Goal: Obtain resource: Download file/media

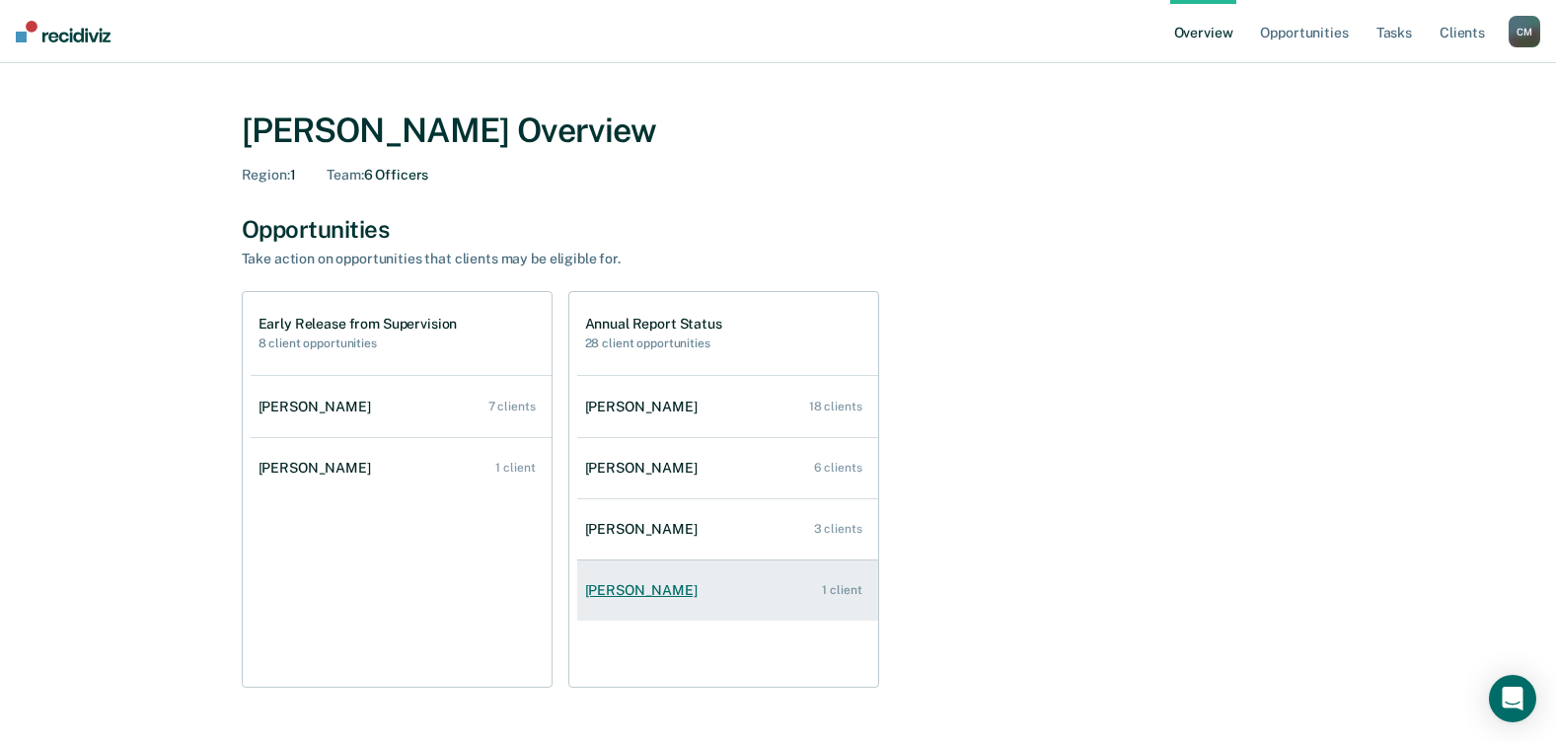
click at [659, 587] on div "[PERSON_NAME]" at bounding box center [645, 590] width 120 height 17
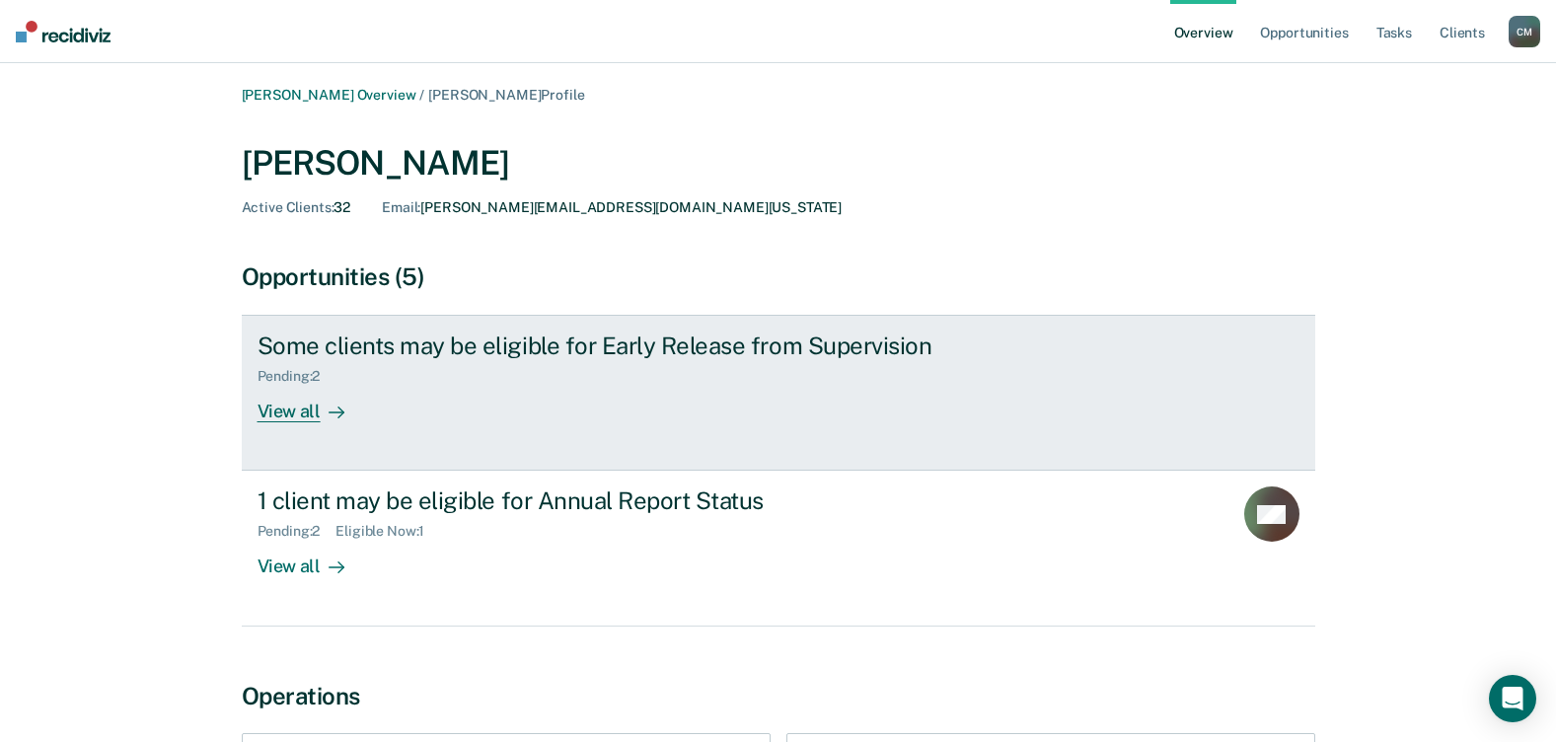
click at [292, 419] on div "View all" at bounding box center [312, 404] width 110 height 38
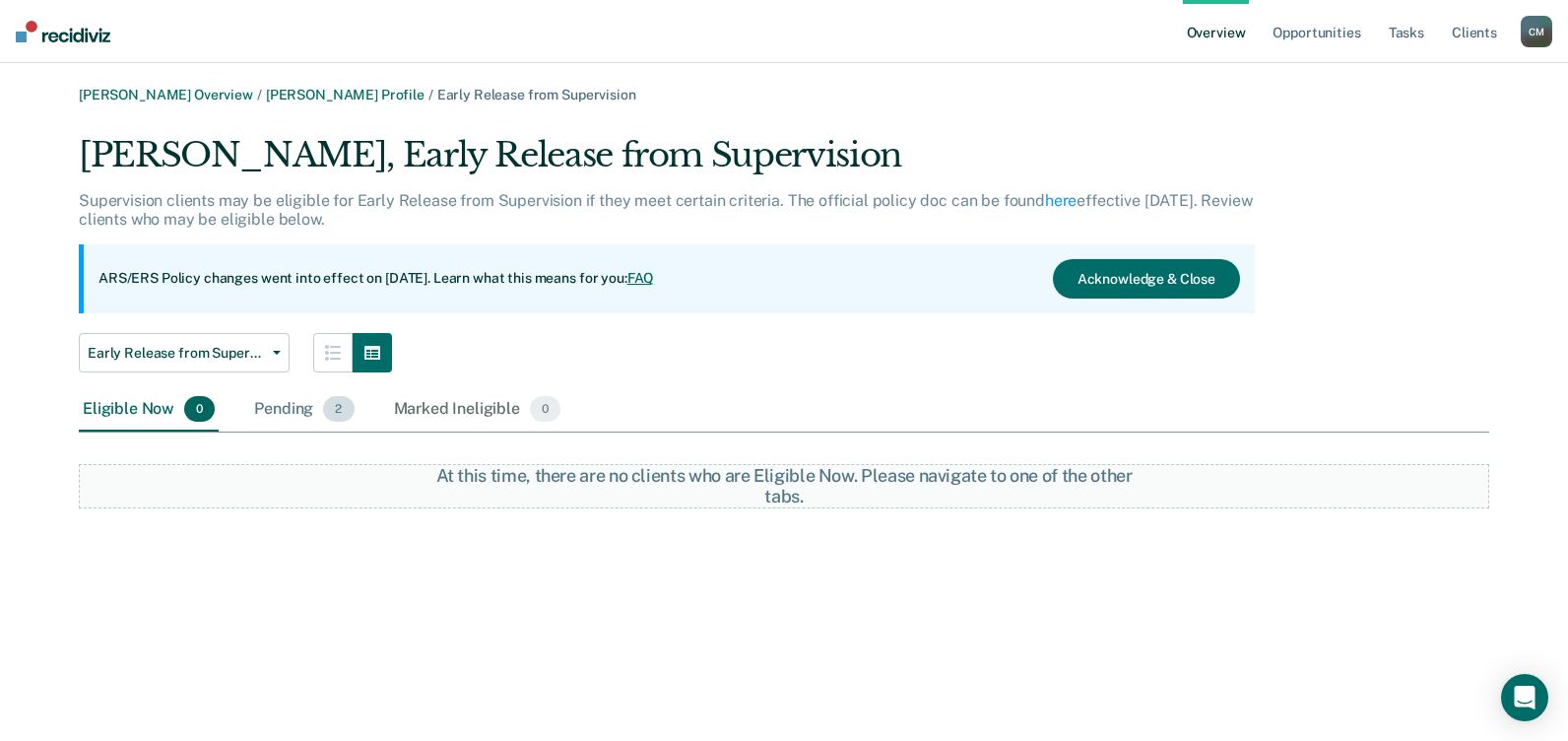
click at [319, 405] on div "Pending 2" at bounding box center [305, 409] width 108 height 43
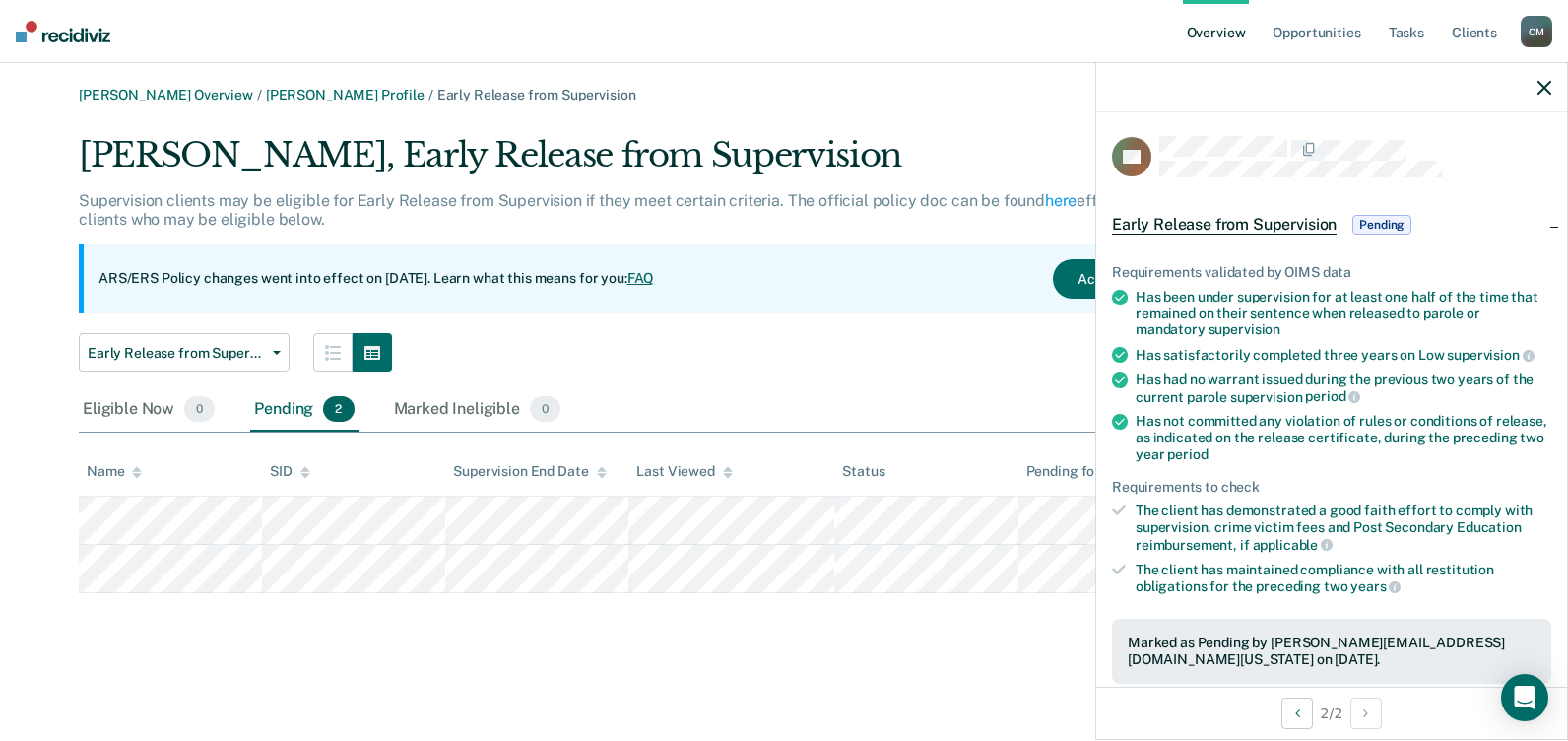
click at [1387, 219] on span "Pending" at bounding box center [1381, 225] width 59 height 20
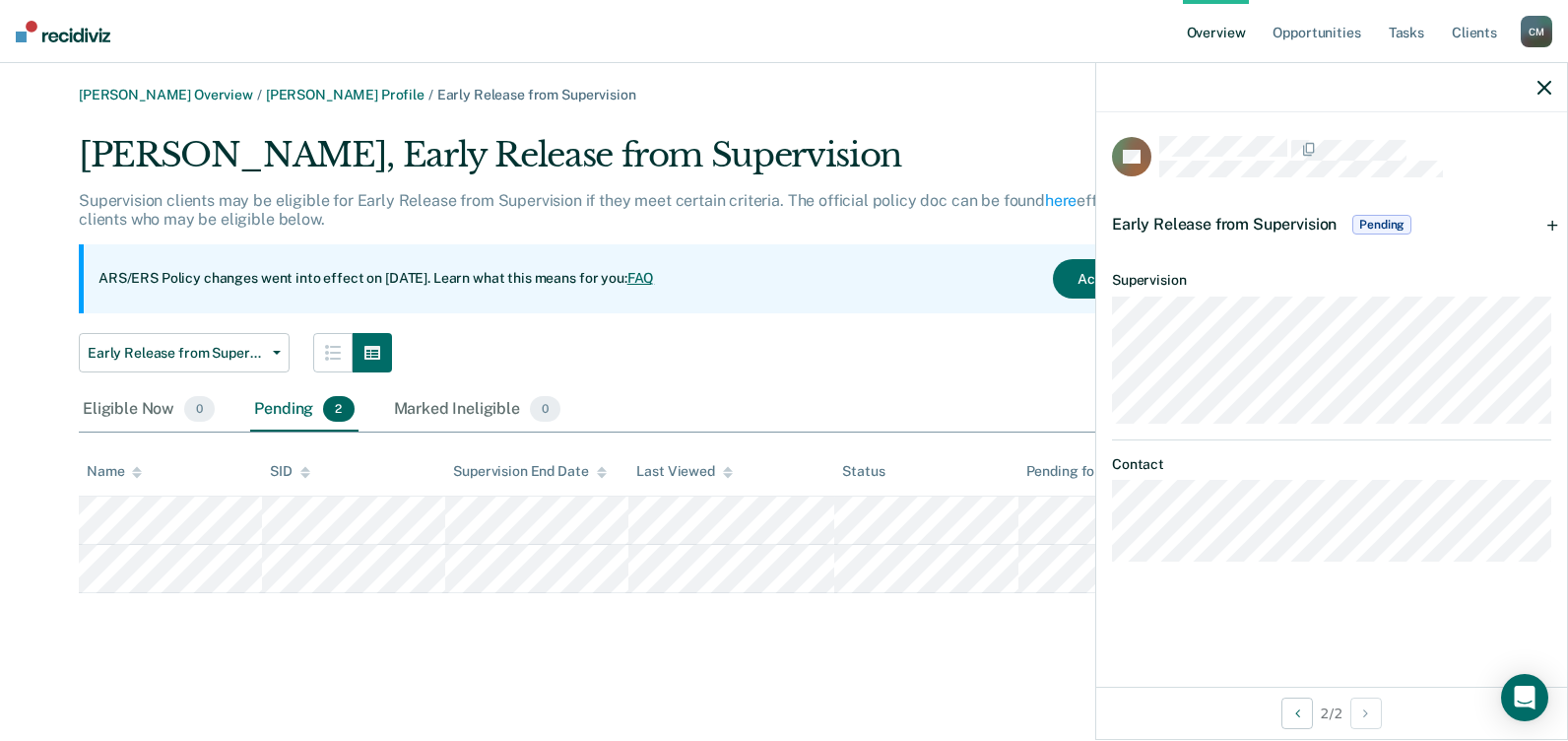
click at [1374, 221] on span "Pending" at bounding box center [1381, 225] width 59 height 20
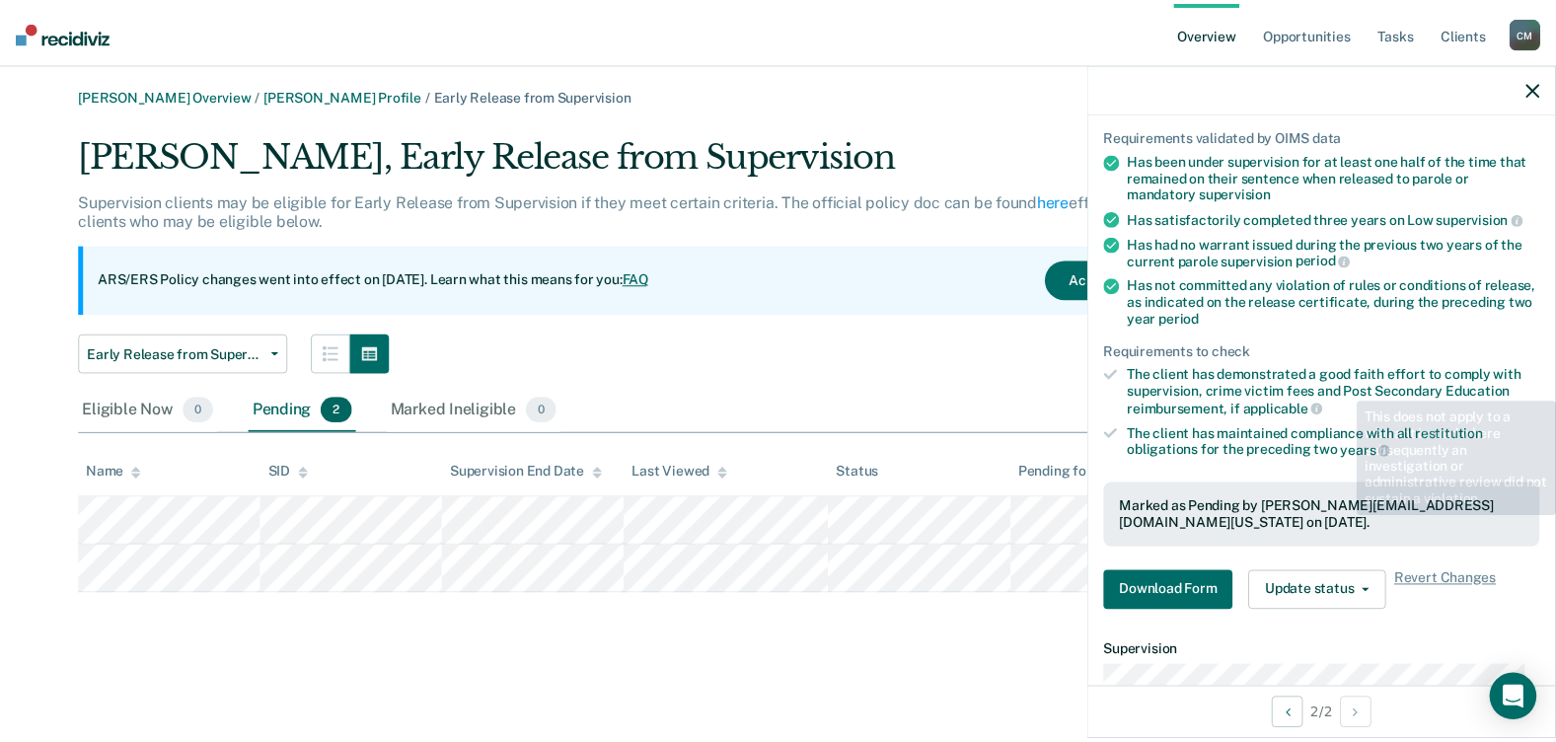
scroll to position [419, 0]
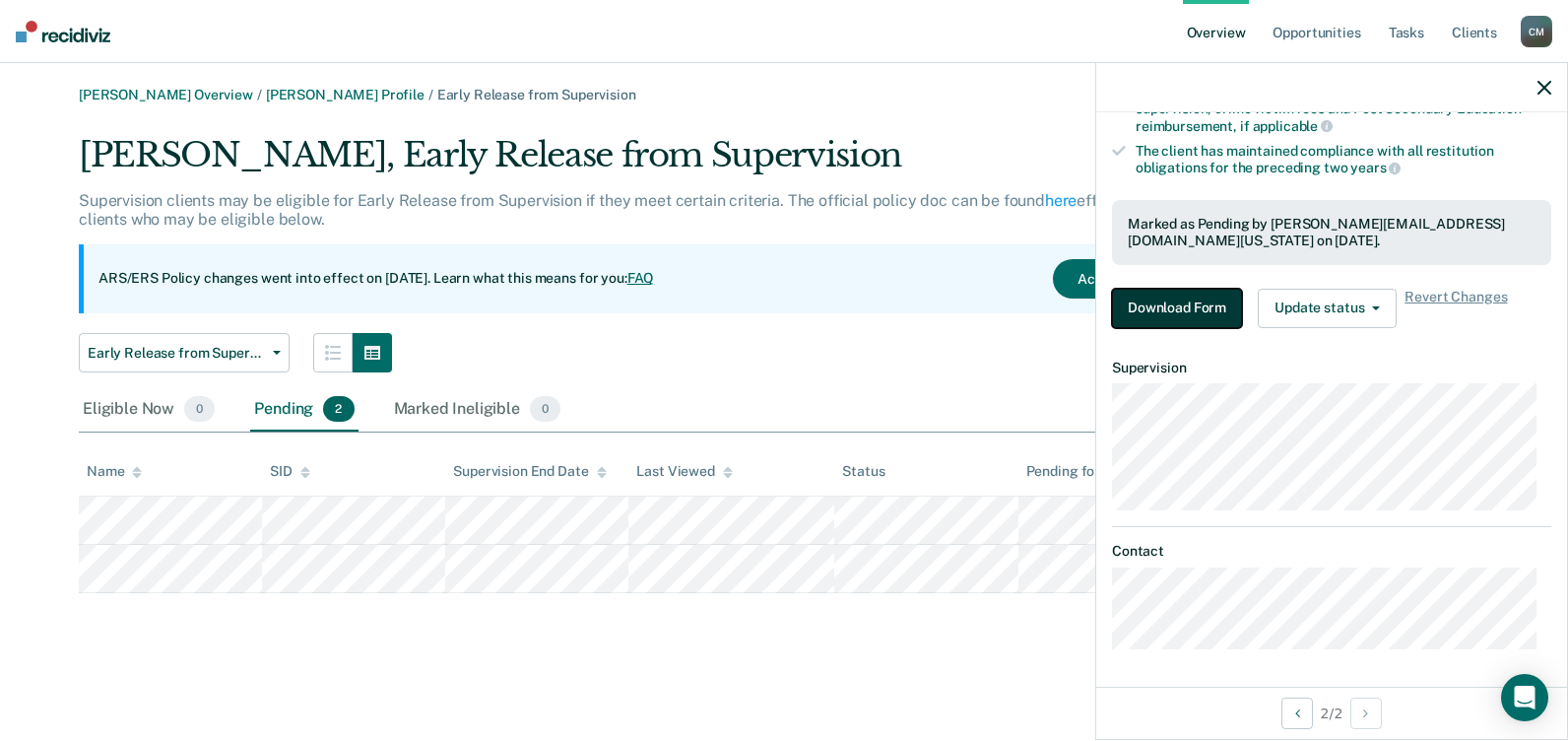
click at [1180, 306] on button "Download Form" at bounding box center [1177, 308] width 130 height 39
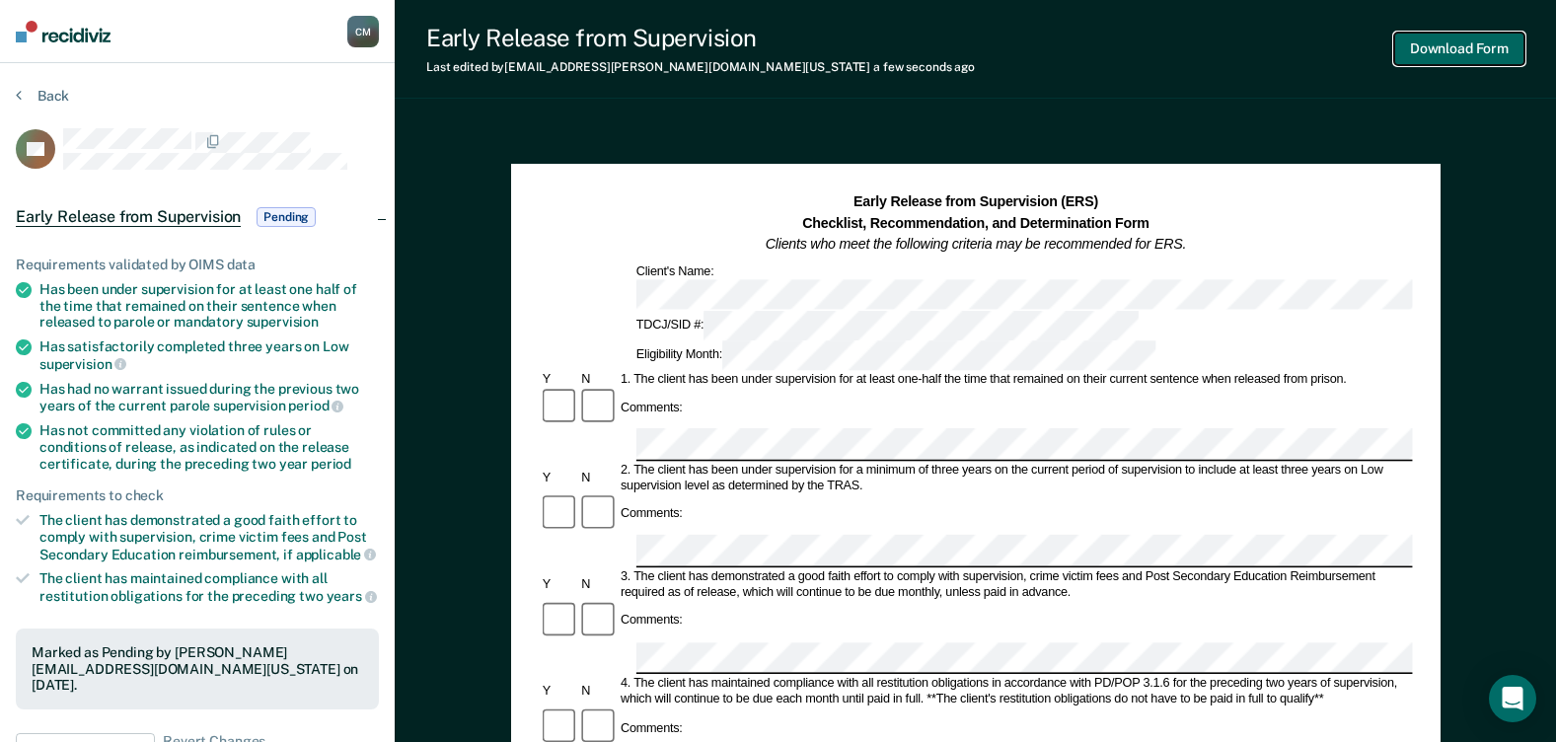
click at [1462, 45] on button "Download Form" at bounding box center [1459, 49] width 130 height 33
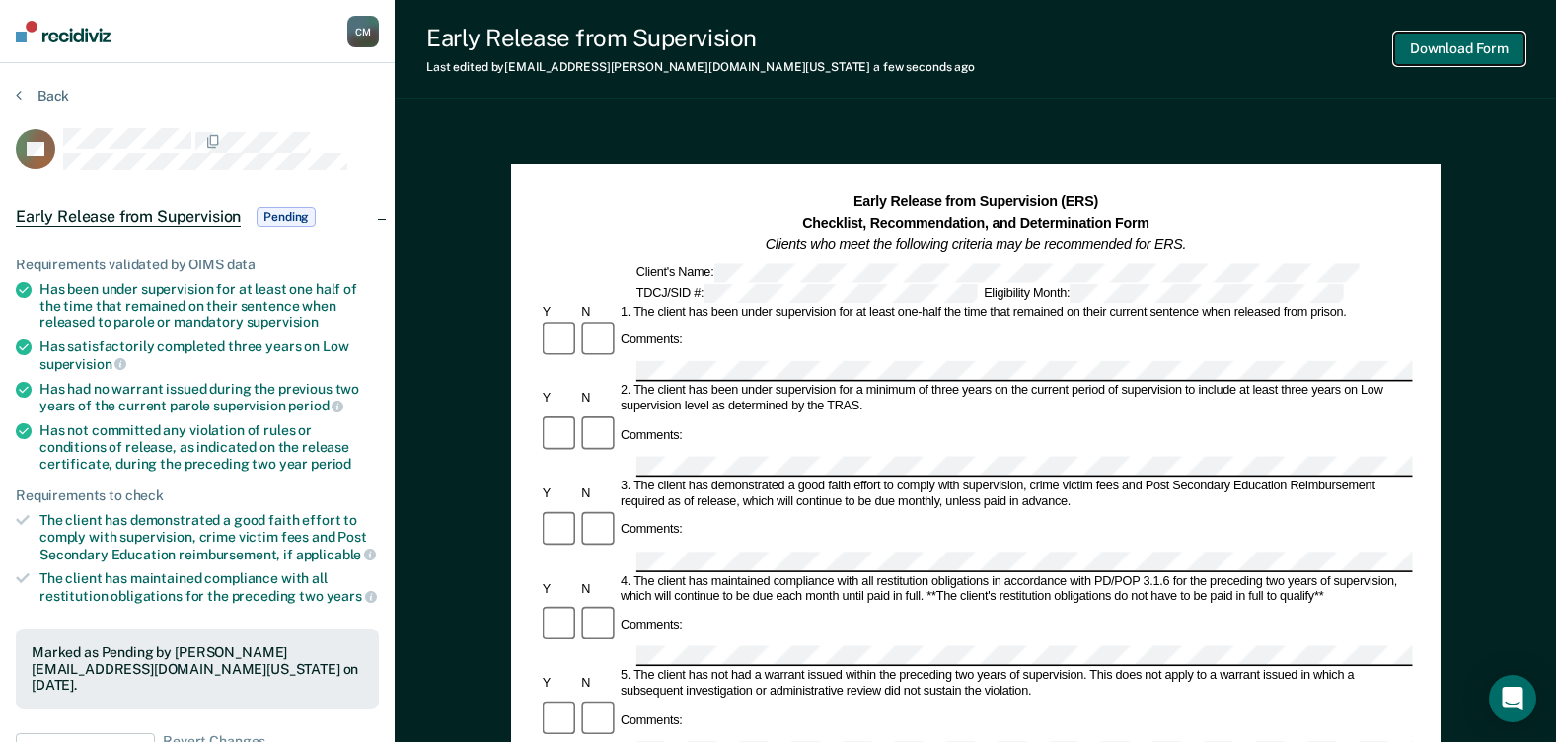
click at [1441, 50] on button "Download Form" at bounding box center [1459, 49] width 130 height 33
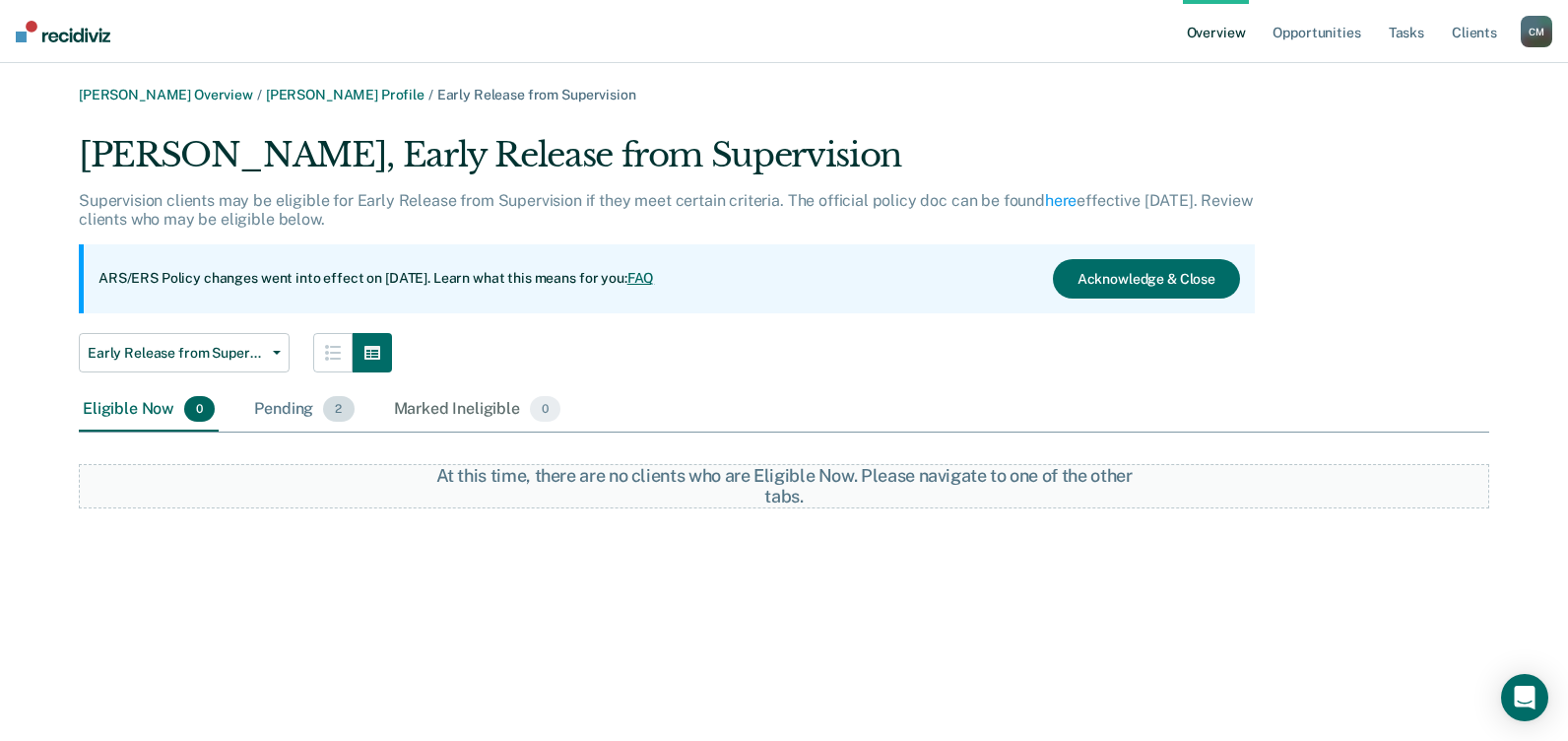
click at [283, 411] on div "Pending 2" at bounding box center [305, 409] width 108 height 43
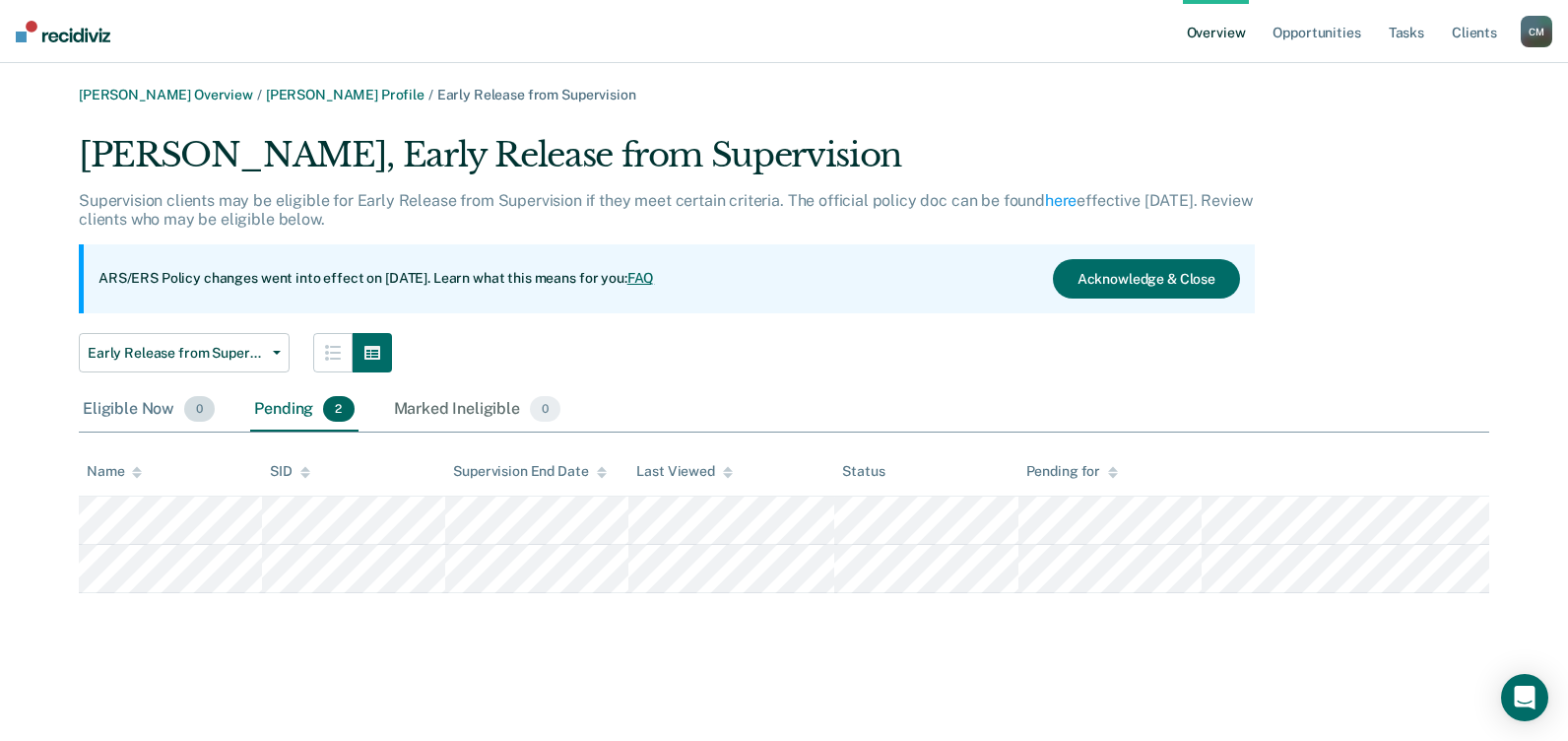
click at [118, 400] on div "Eligible Now 0" at bounding box center [149, 409] width 140 height 43
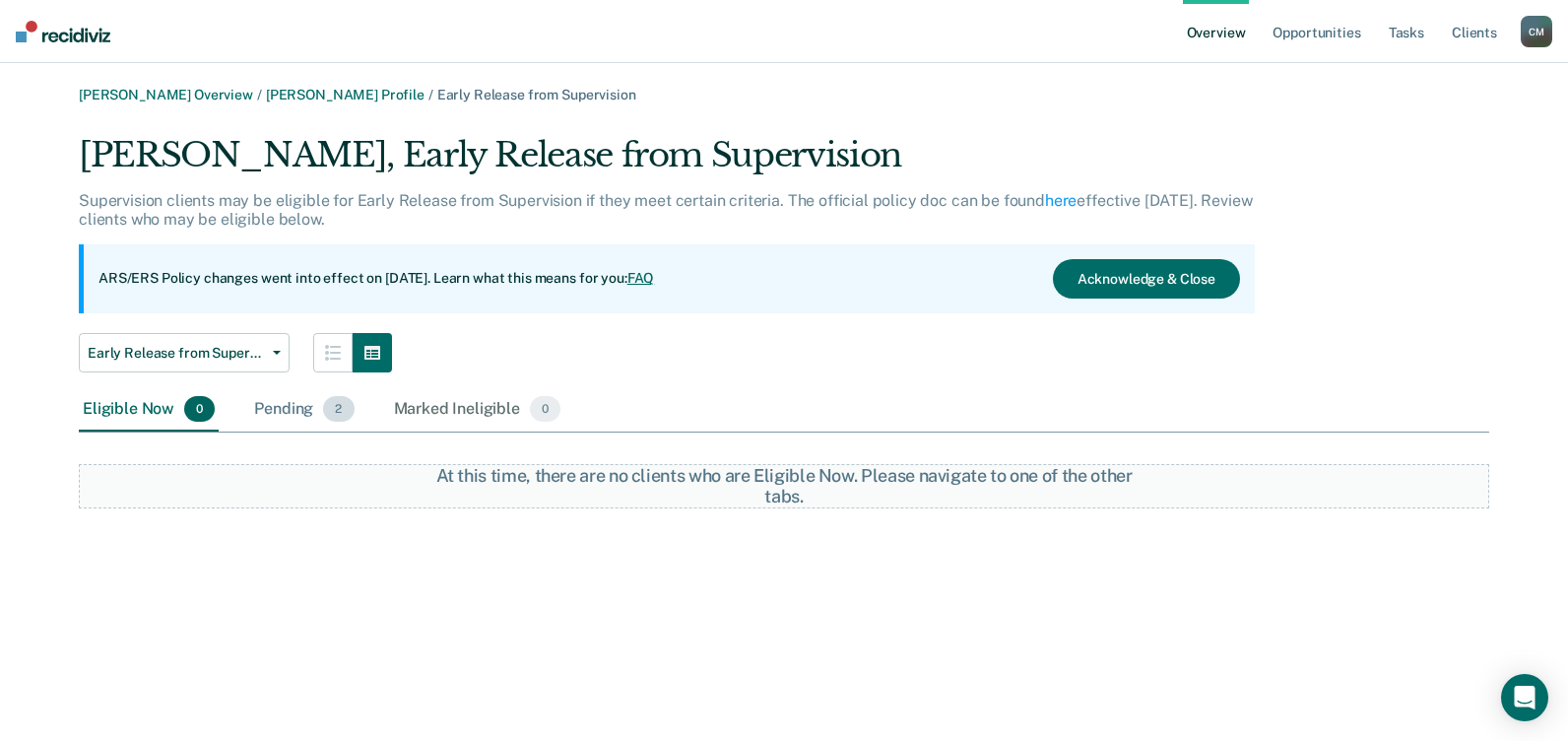
click at [308, 400] on div "Pending 2" at bounding box center [305, 409] width 108 height 43
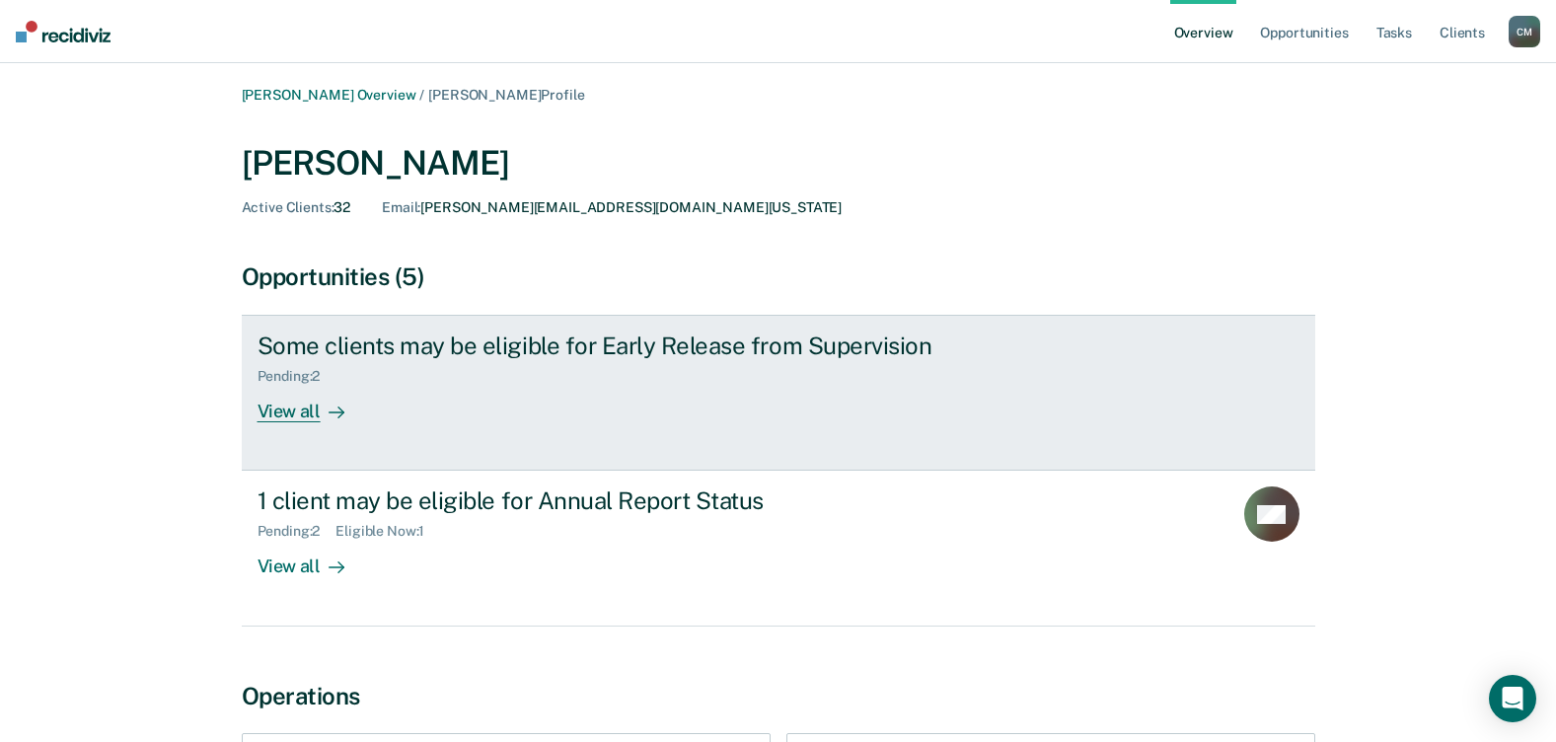
click at [303, 411] on div "View all" at bounding box center [312, 404] width 110 height 38
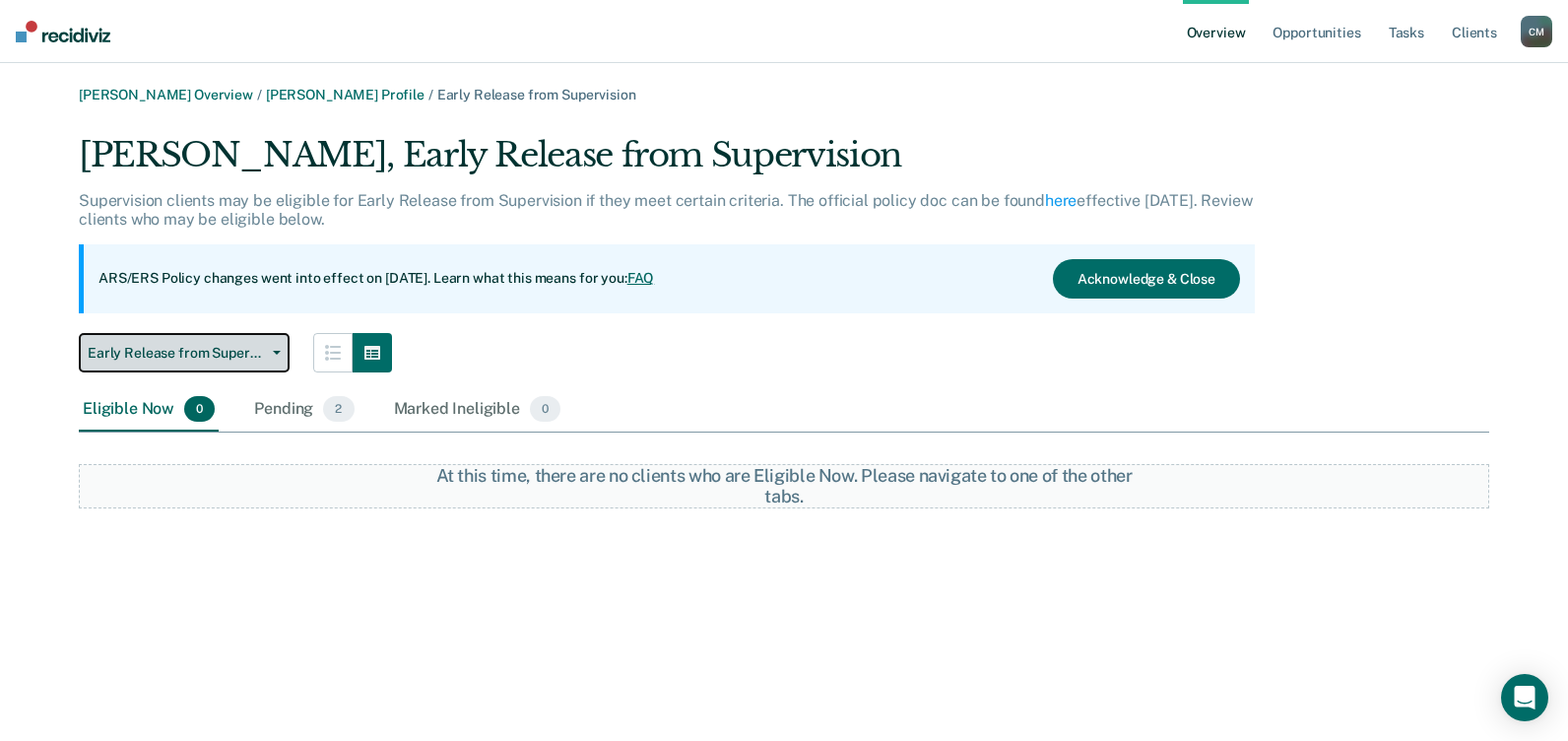
click at [241, 347] on span "Early Release from Supervision" at bounding box center [177, 353] width 178 height 17
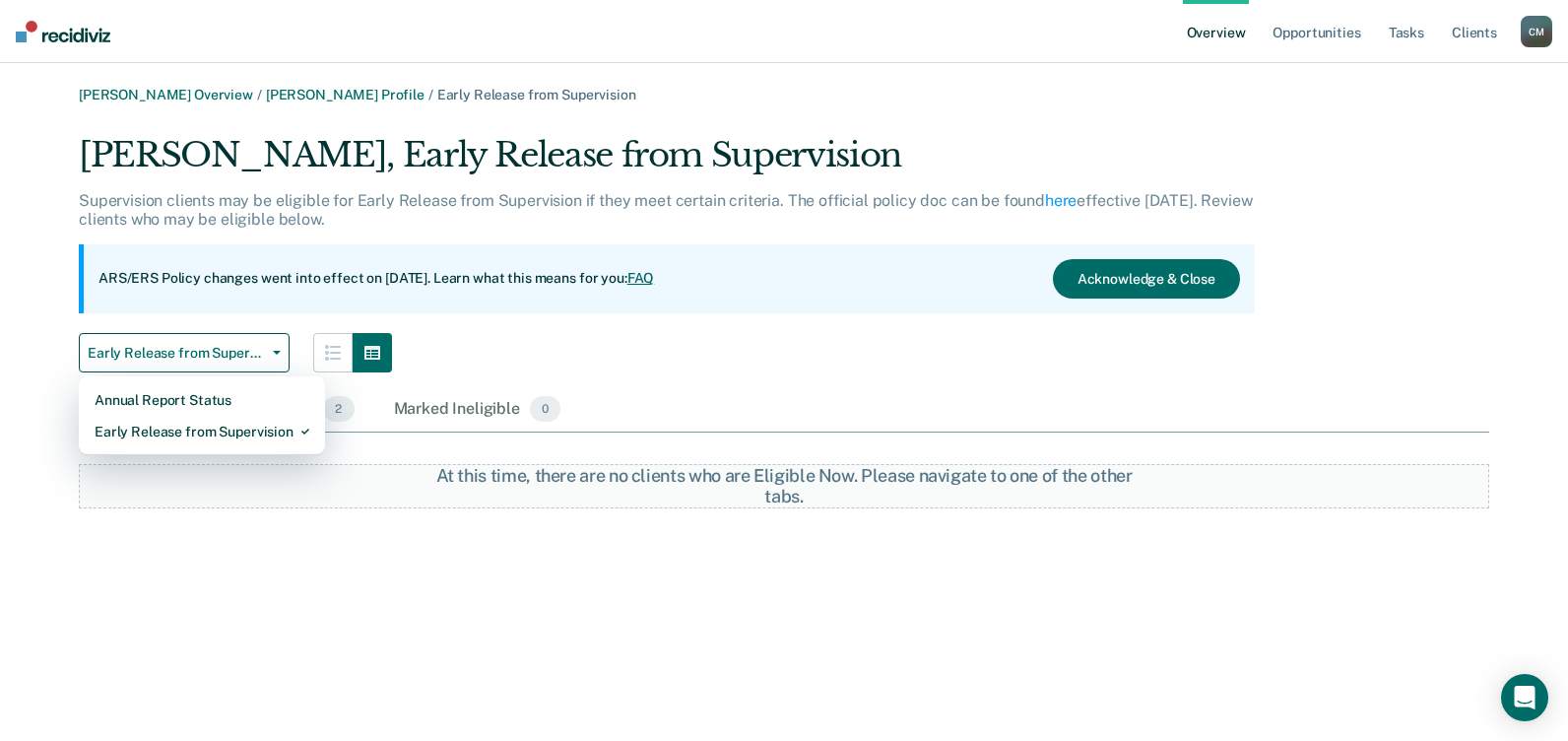
click at [532, 366] on div "Early Release from Supervision Annual Report Status Early Release from Supervis…" at bounding box center [667, 352] width 1176 height 39
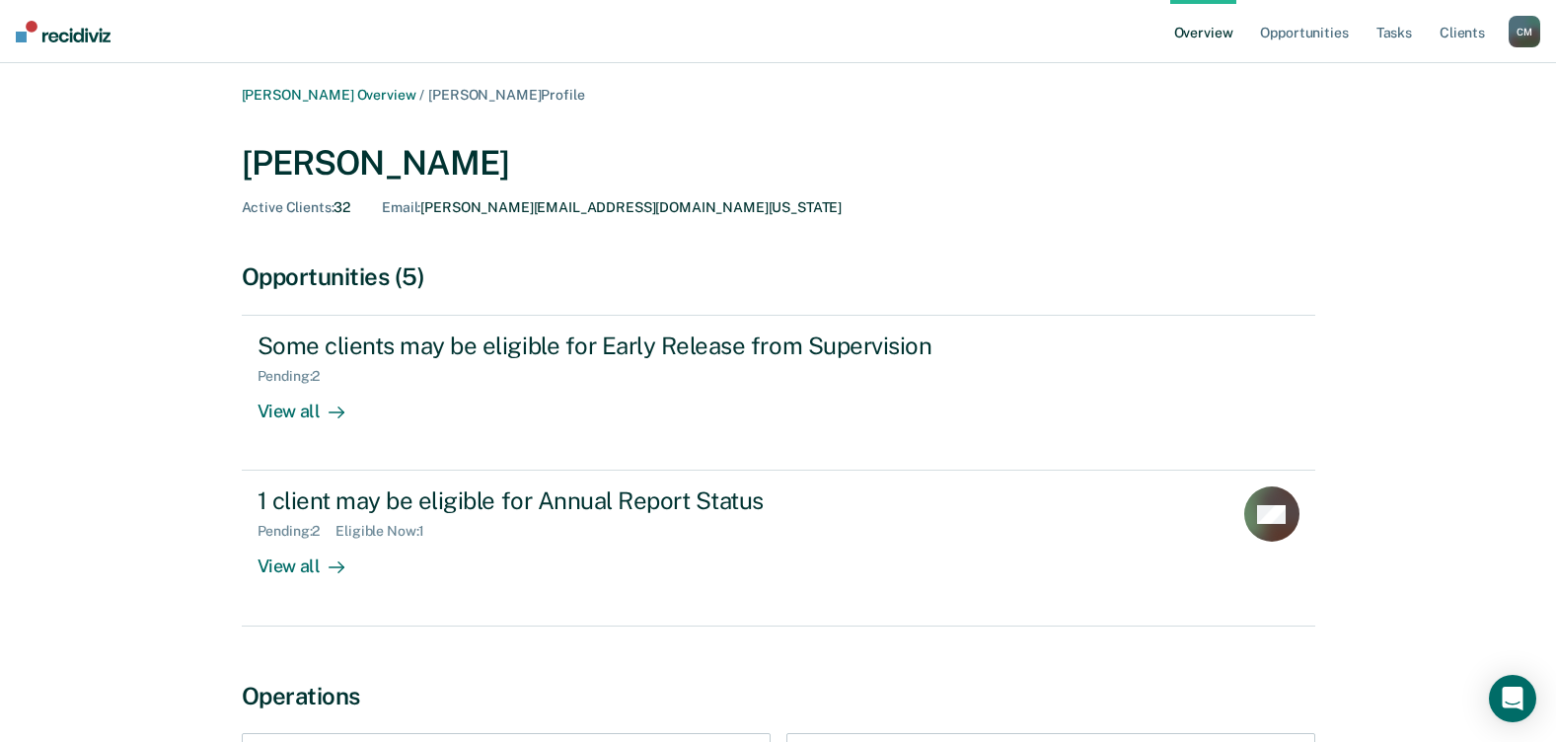
scroll to position [99, 0]
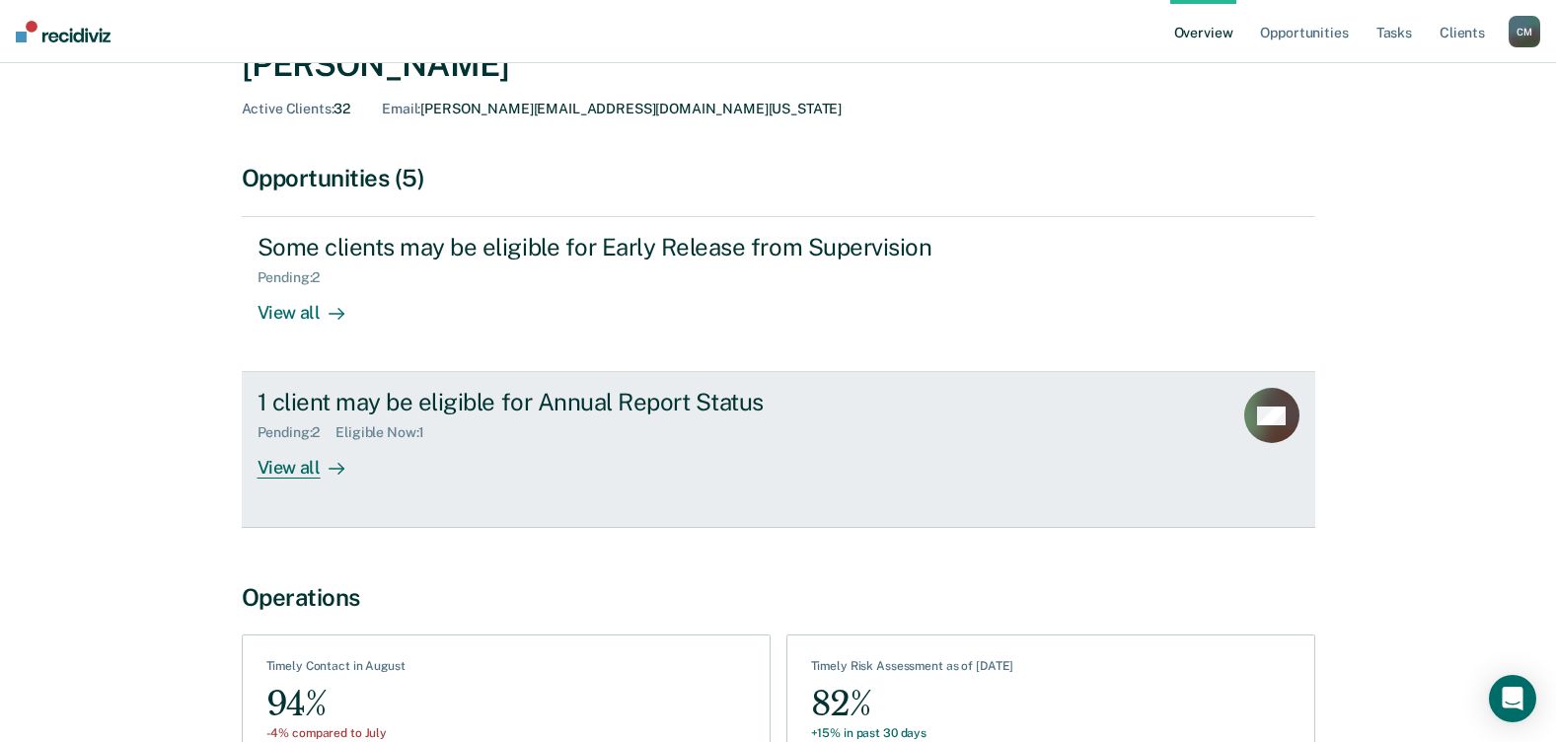
click at [322, 466] on div at bounding box center [333, 468] width 24 height 23
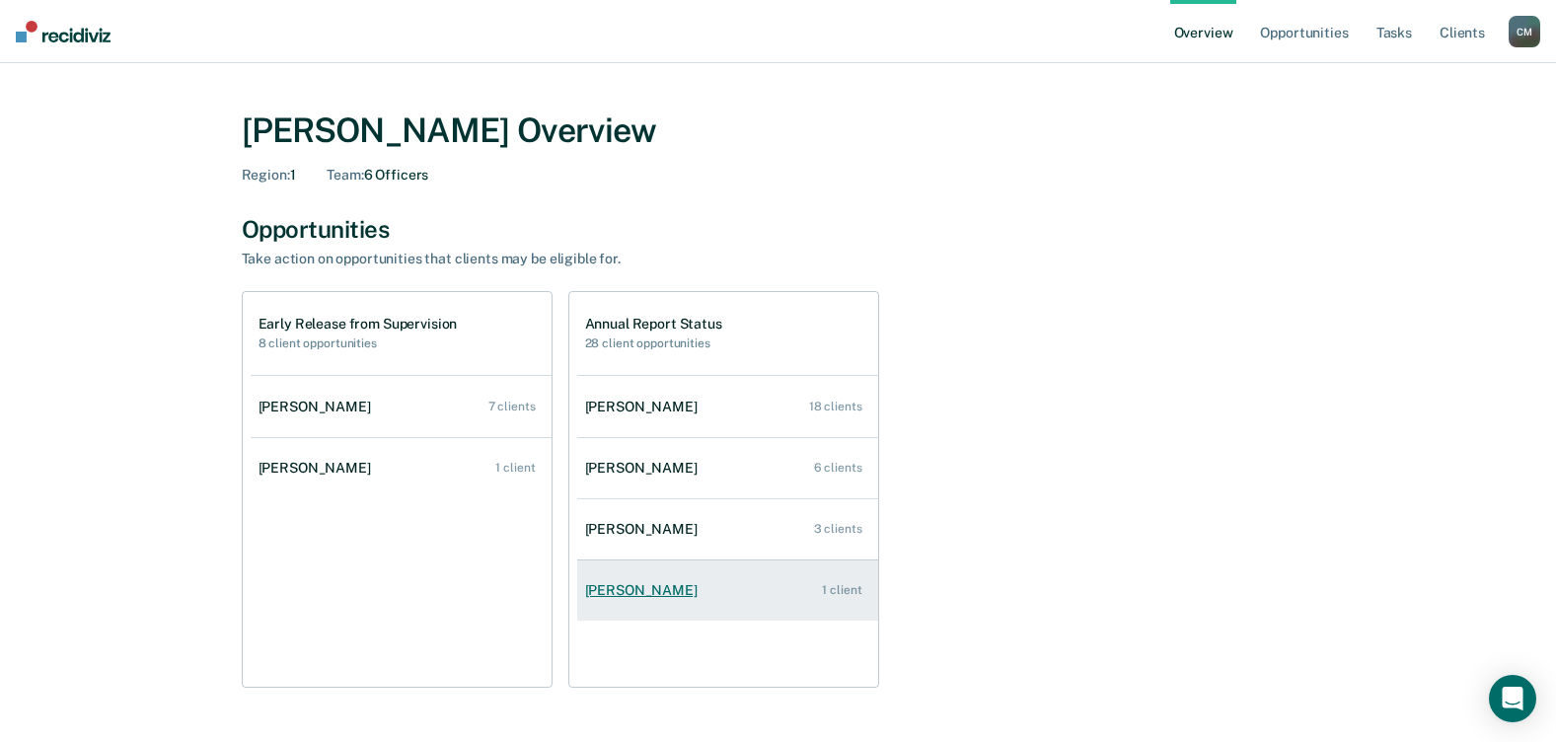
click at [616, 590] on div "[PERSON_NAME]" at bounding box center [645, 590] width 120 height 17
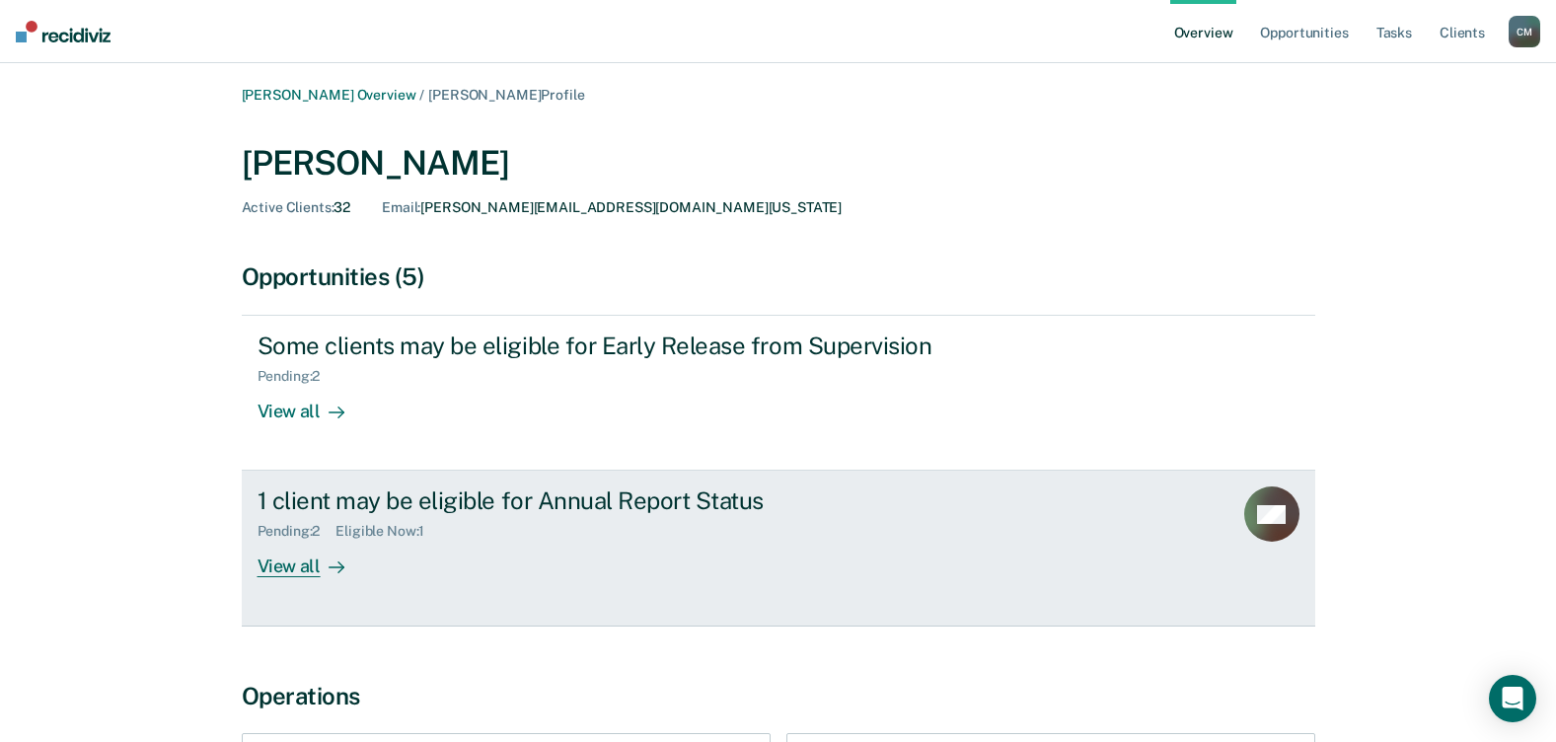
click at [297, 562] on div "View all" at bounding box center [312, 559] width 110 height 38
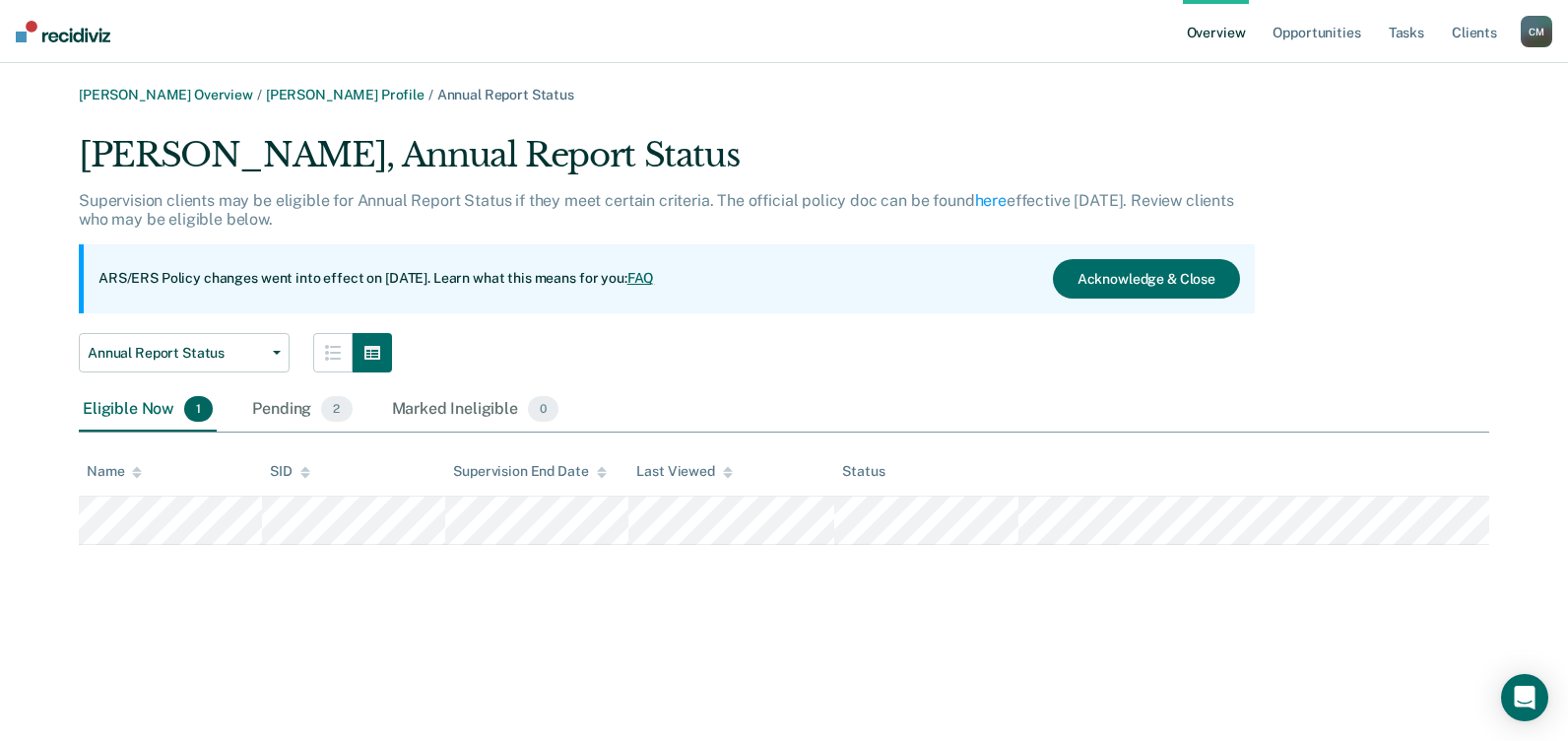
click at [137, 470] on icon at bounding box center [137, 469] width 10 height 5
click at [140, 477] on icon at bounding box center [137, 472] width 10 height 13
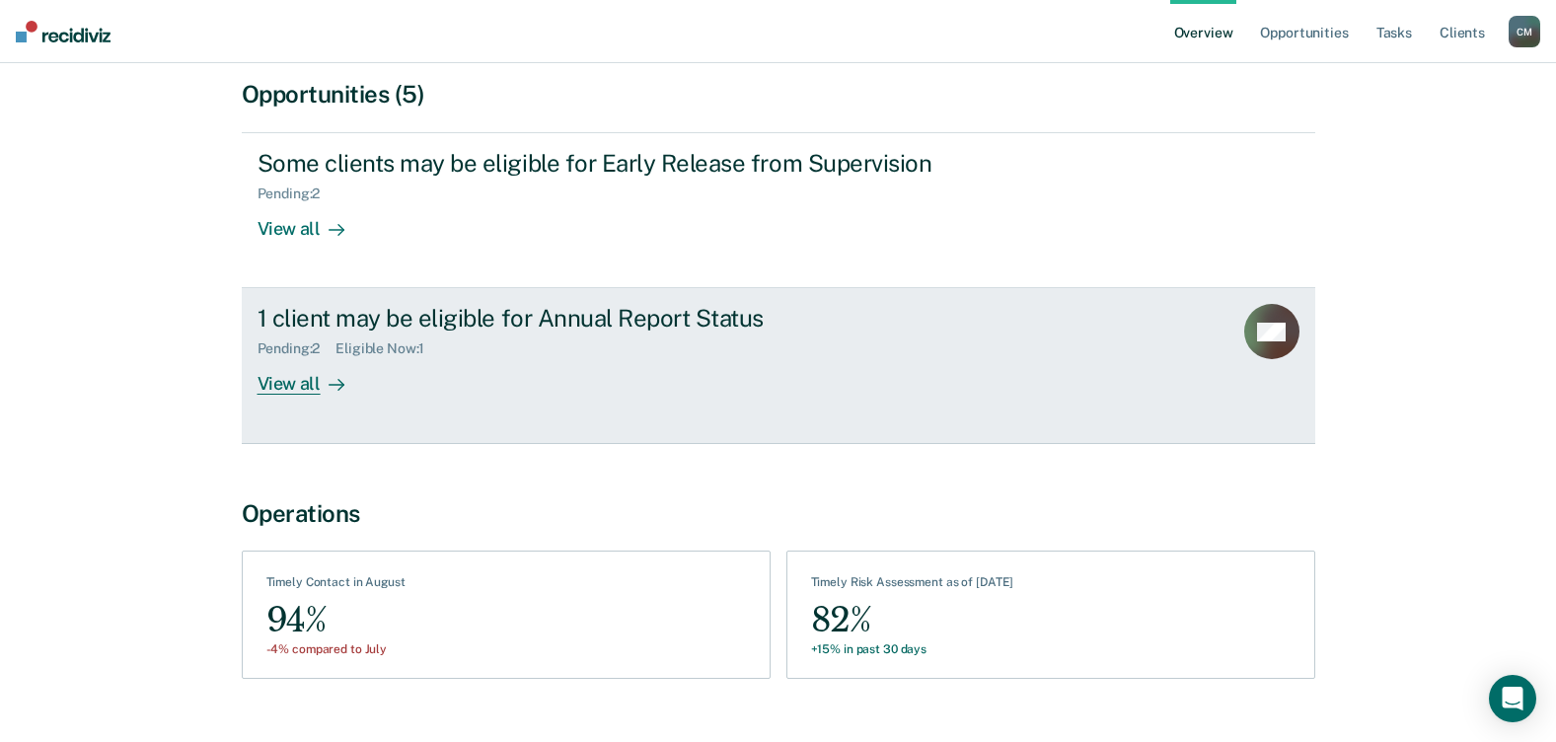
scroll to position [222, 0]
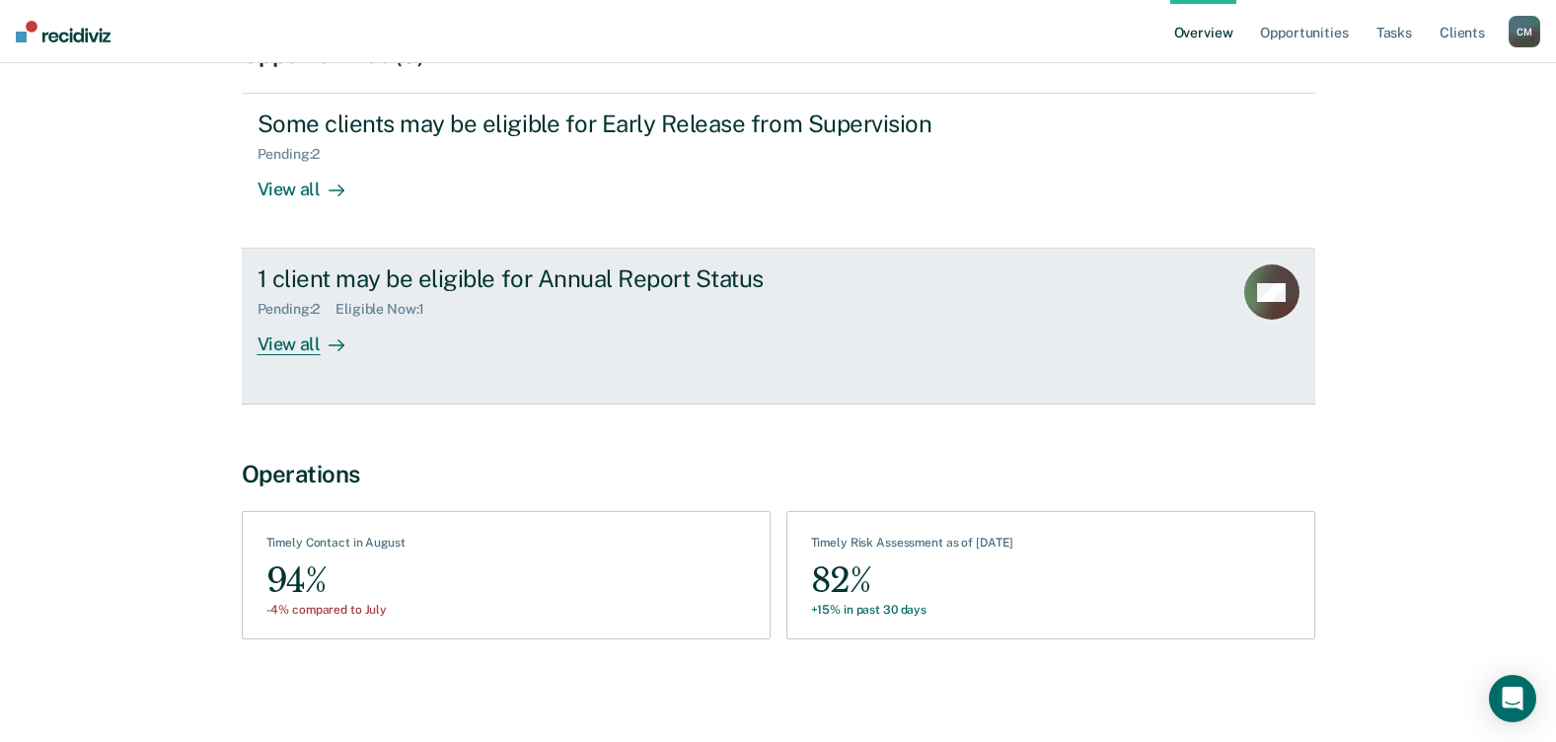
click at [318, 343] on div "View all" at bounding box center [312, 337] width 110 height 38
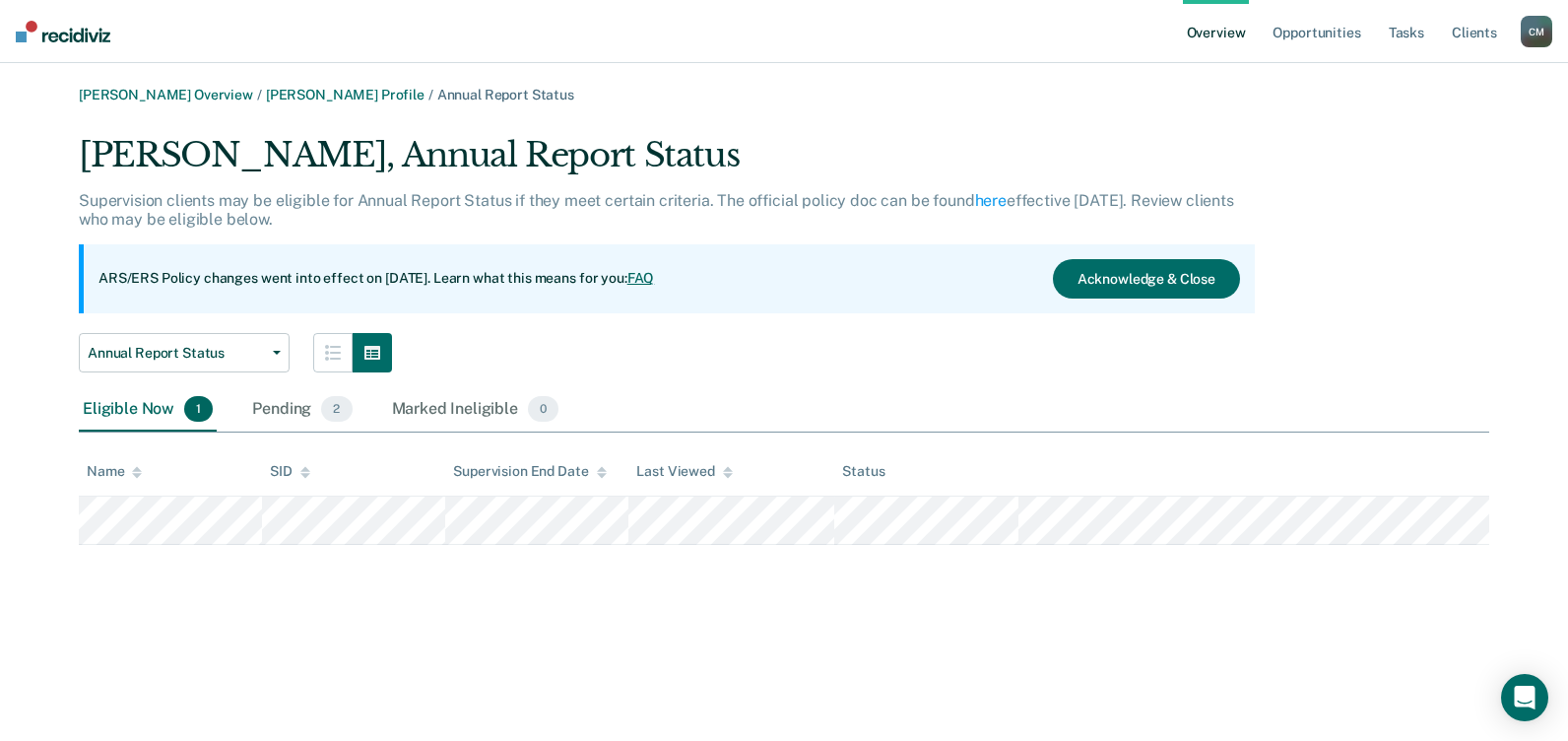
click at [133, 474] on icon at bounding box center [137, 472] width 10 height 13
click at [730, 473] on icon at bounding box center [728, 472] width 10 height 13
click at [725, 470] on icon at bounding box center [728, 469] width 10 height 5
click at [303, 476] on icon at bounding box center [306, 472] width 10 height 13
click at [305, 470] on icon at bounding box center [306, 469] width 10 height 5
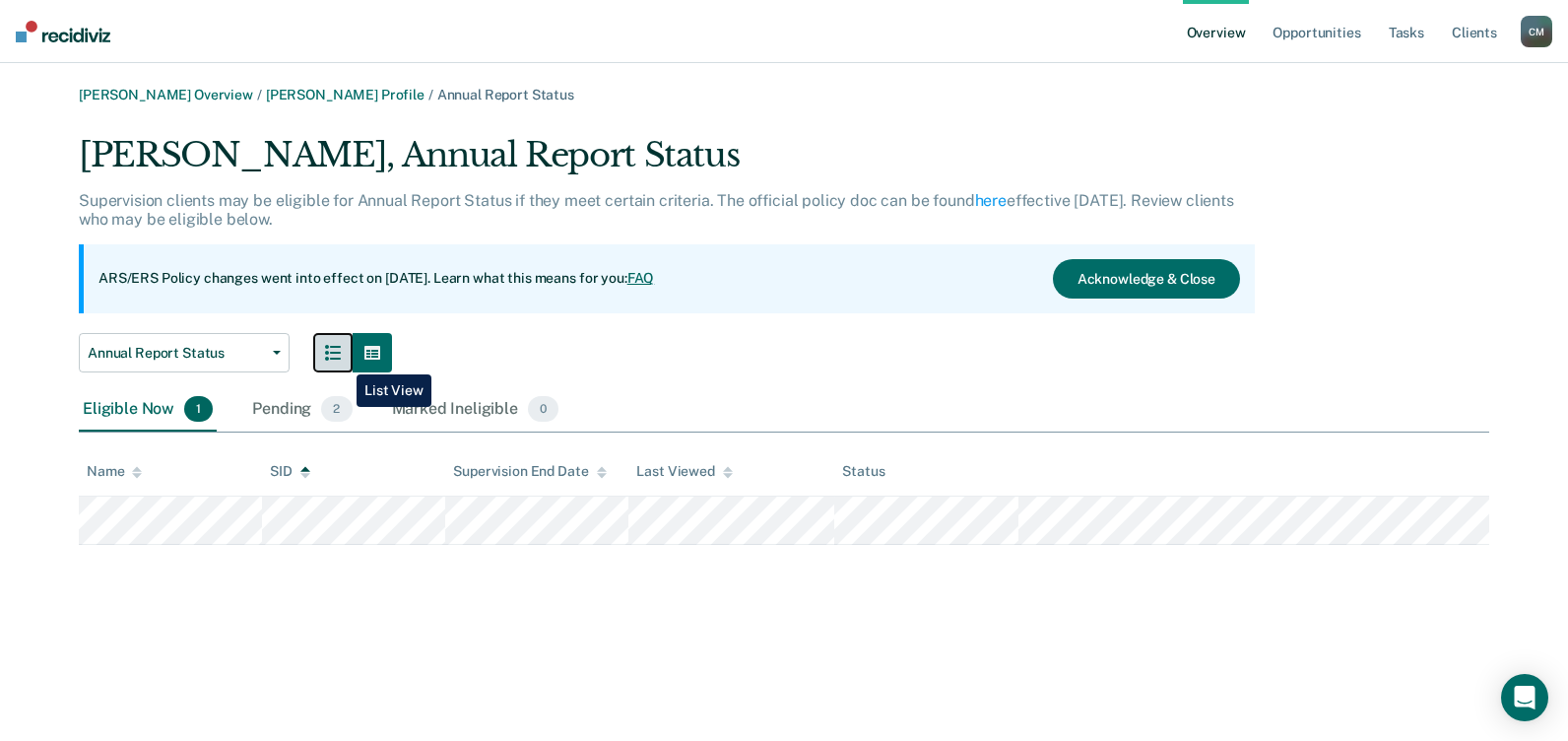
click at [342, 360] on button "button" at bounding box center [333, 352] width 39 height 39
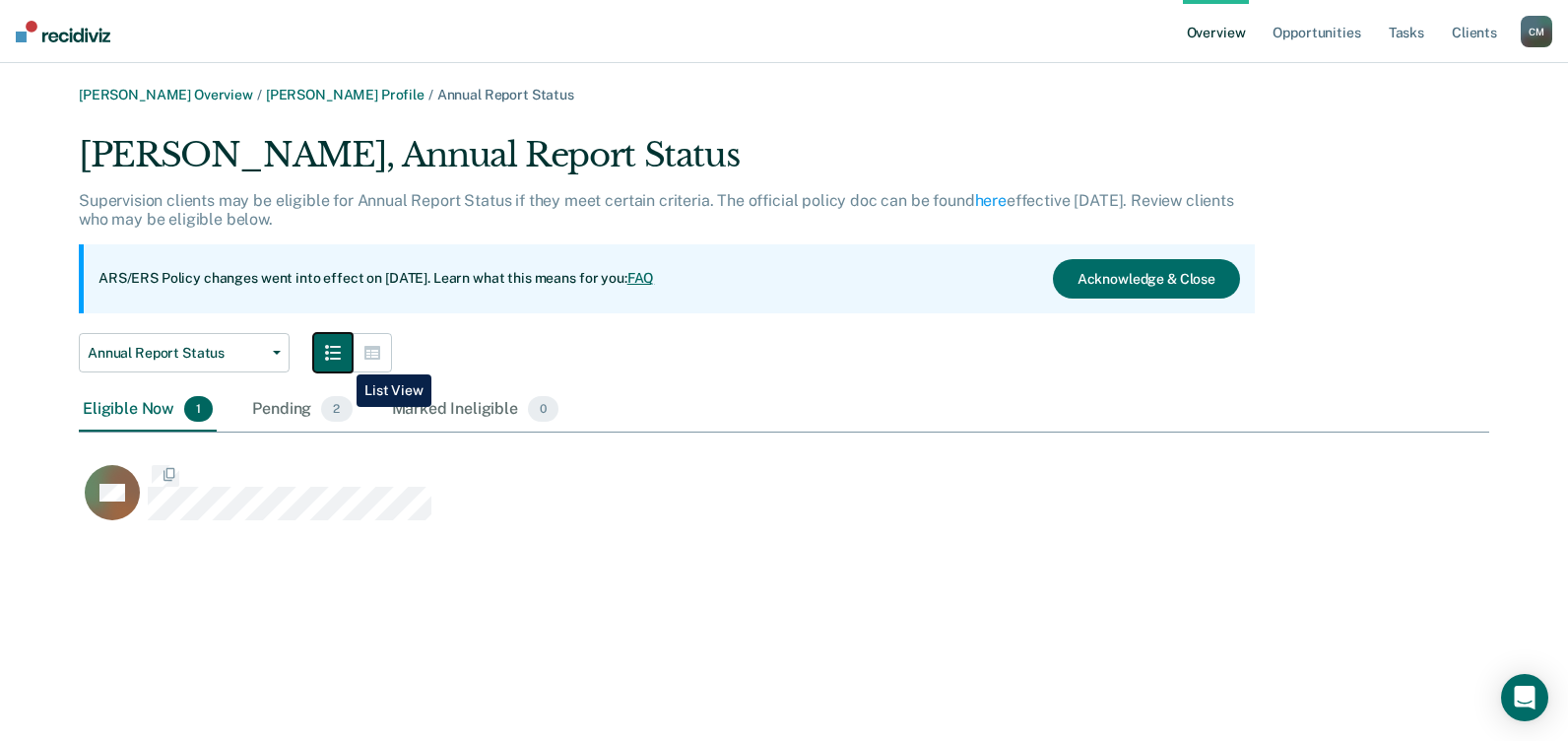
scroll to position [393, 1396]
click at [342, 360] on button "button" at bounding box center [333, 352] width 39 height 39
click at [368, 355] on icon "button" at bounding box center [373, 353] width 16 height 14
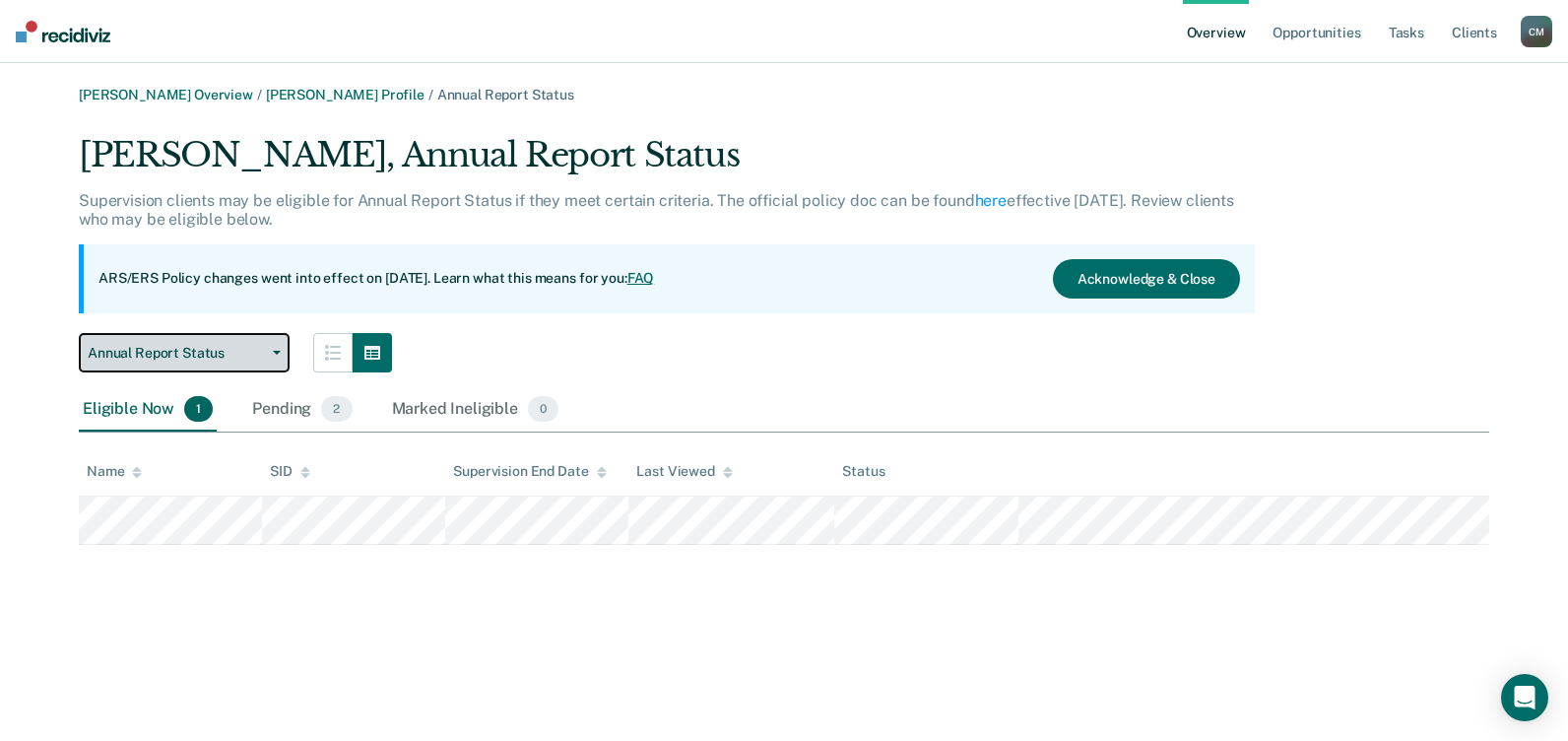
click at [276, 352] on icon "button" at bounding box center [277, 353] width 8 height 4
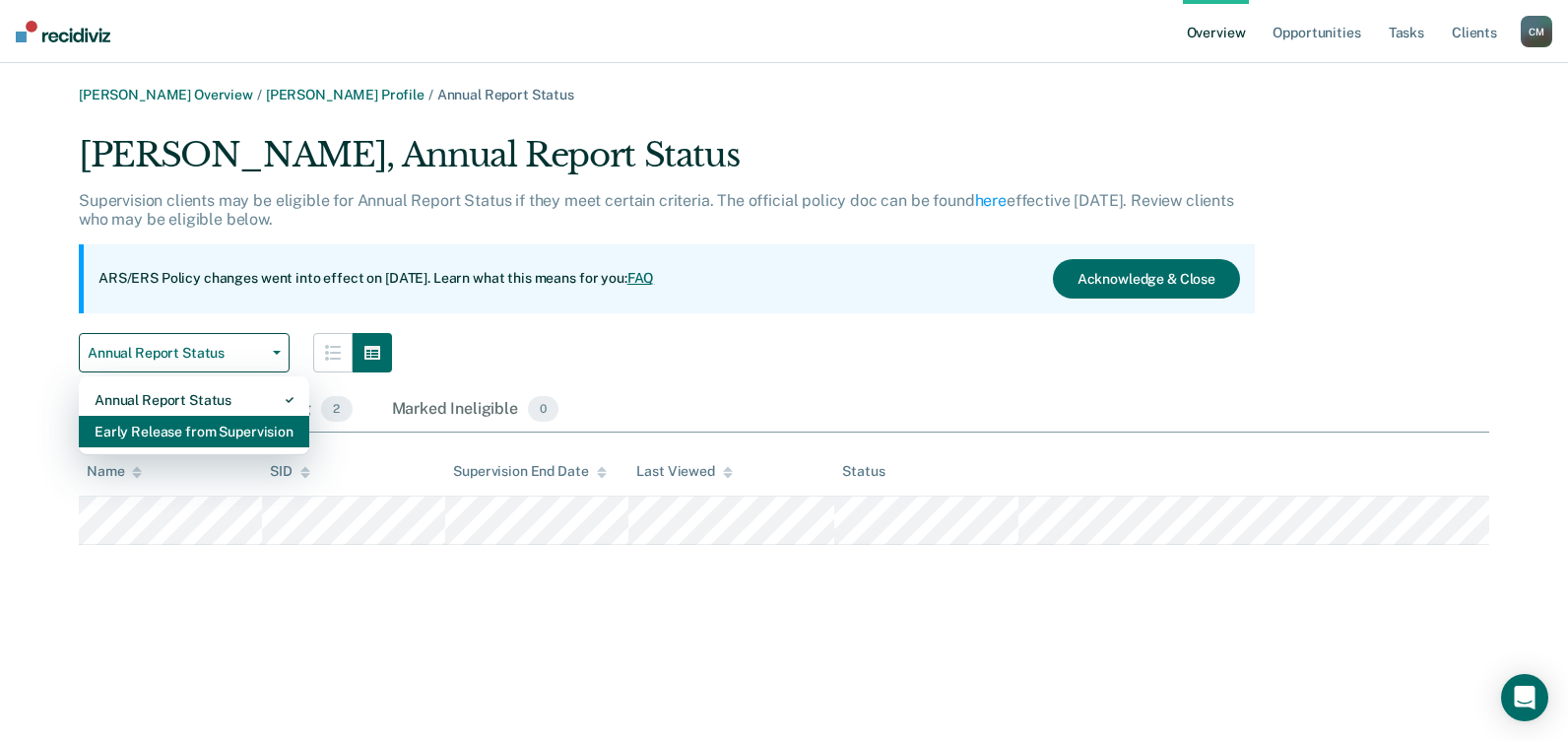
click at [160, 433] on div "Early Release from Supervision" at bounding box center [194, 431] width 199 height 32
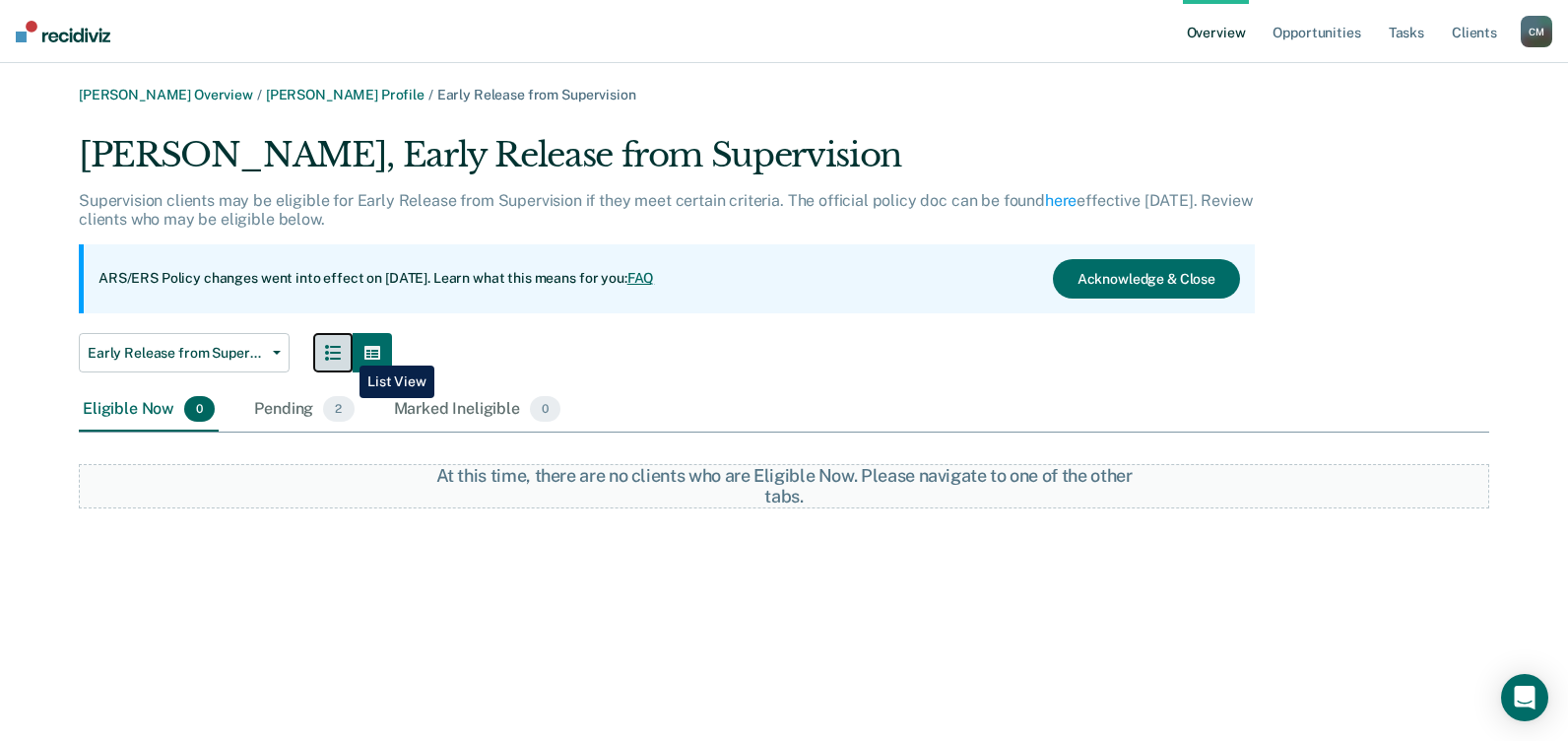
click at [345, 351] on button "button" at bounding box center [333, 352] width 39 height 39
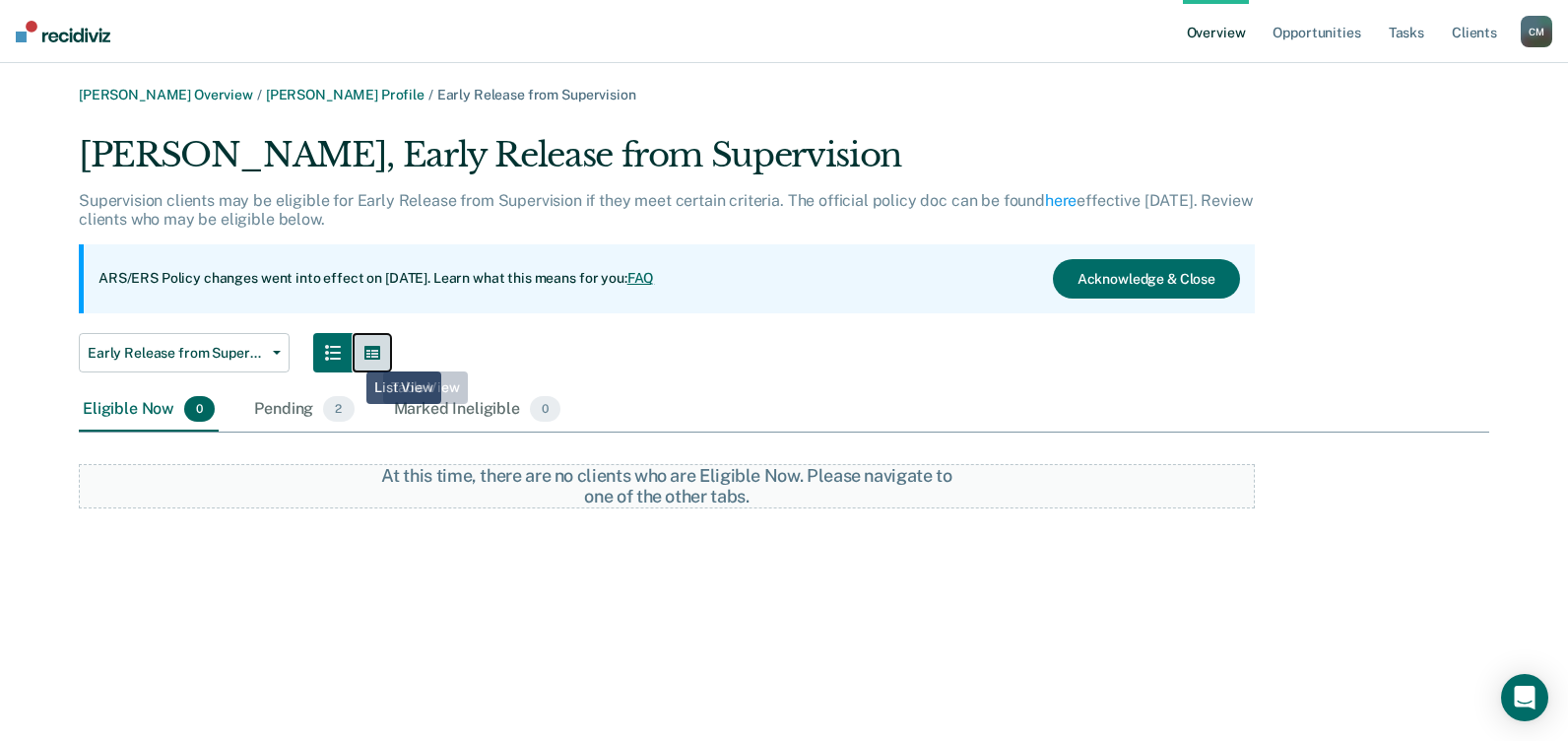
click at [378, 357] on icon "button" at bounding box center [373, 353] width 16 height 16
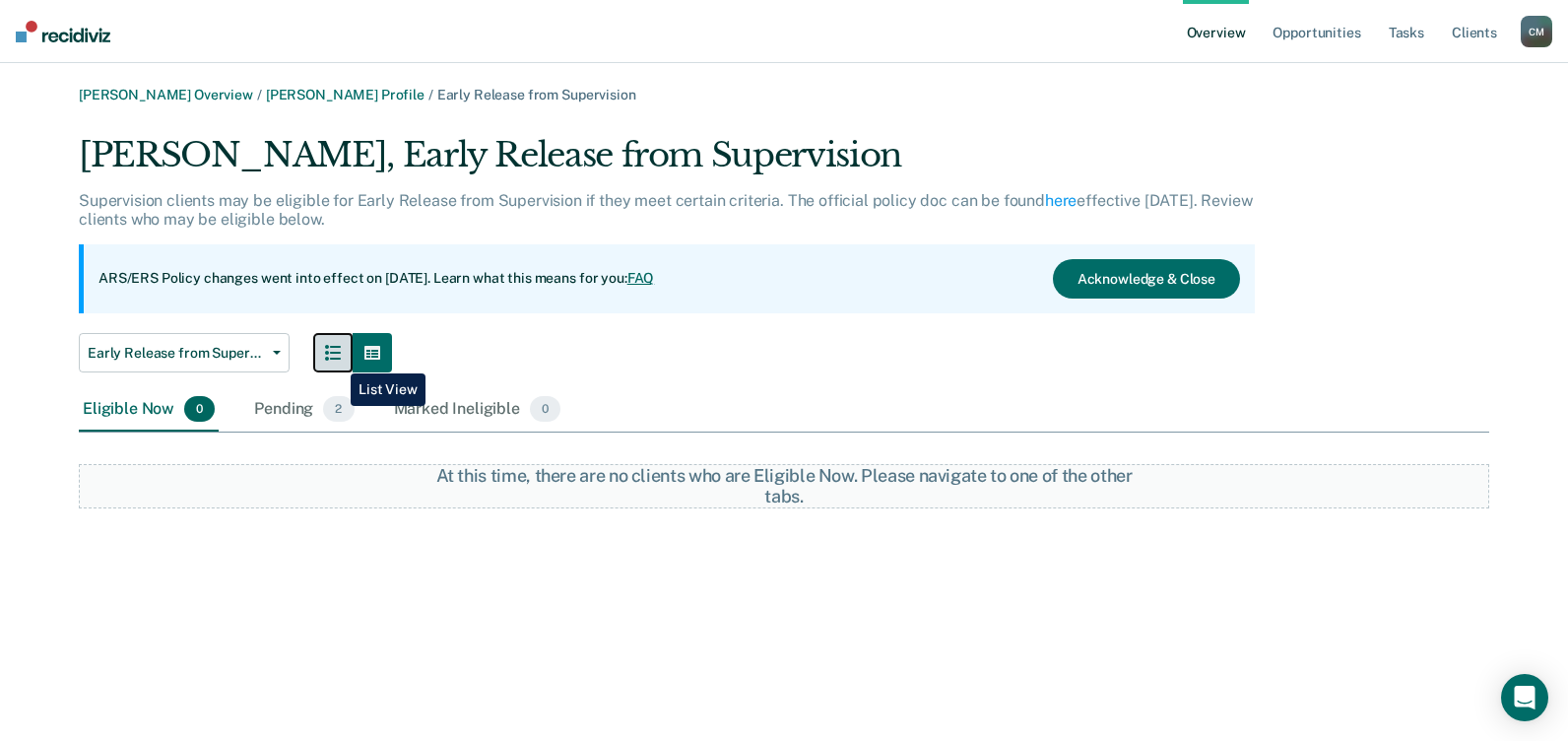
click at [336, 359] on icon "button" at bounding box center [334, 353] width 16 height 16
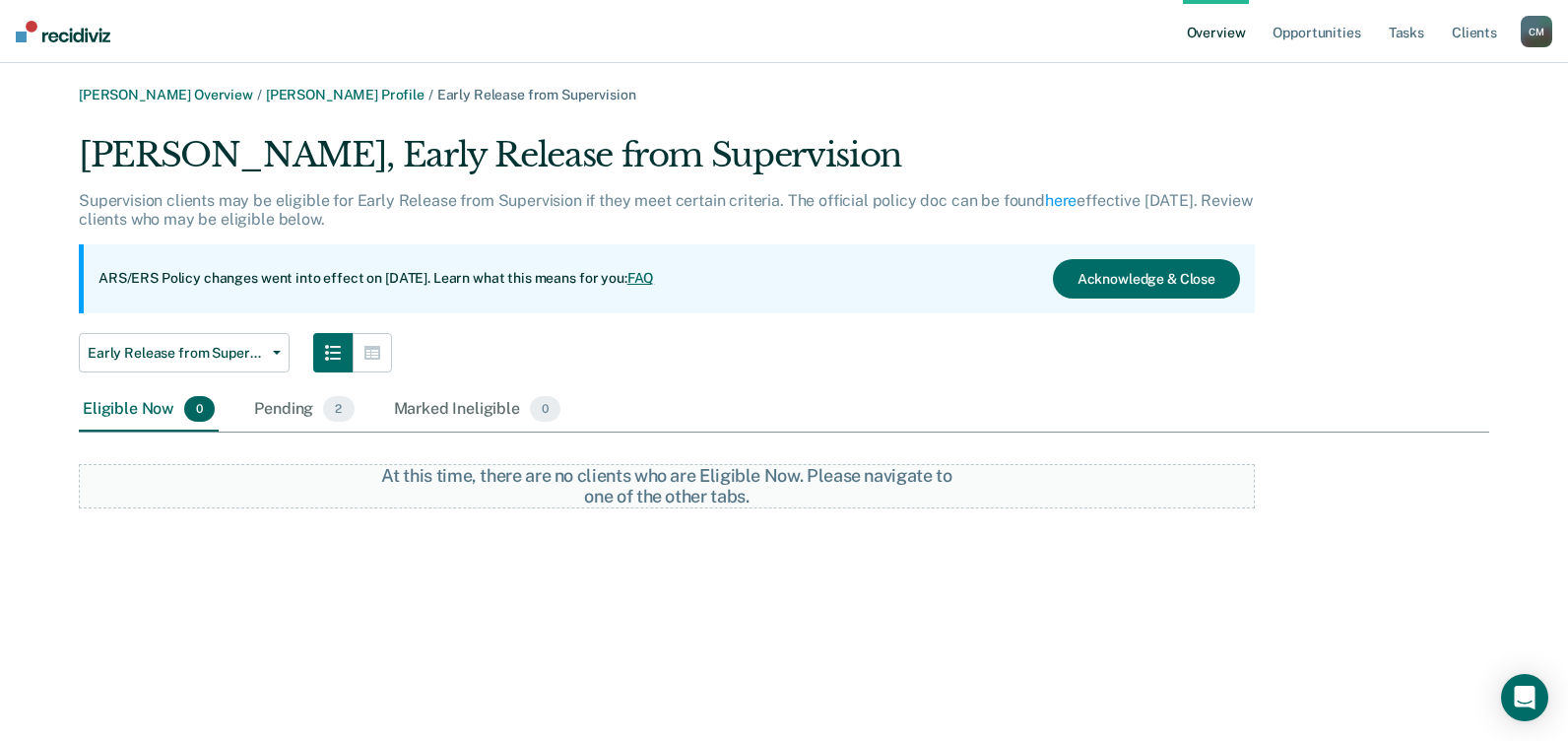
click at [166, 416] on div "Eligible Now 0" at bounding box center [149, 409] width 140 height 43
click at [279, 353] on icon "button" at bounding box center [277, 353] width 8 height 4
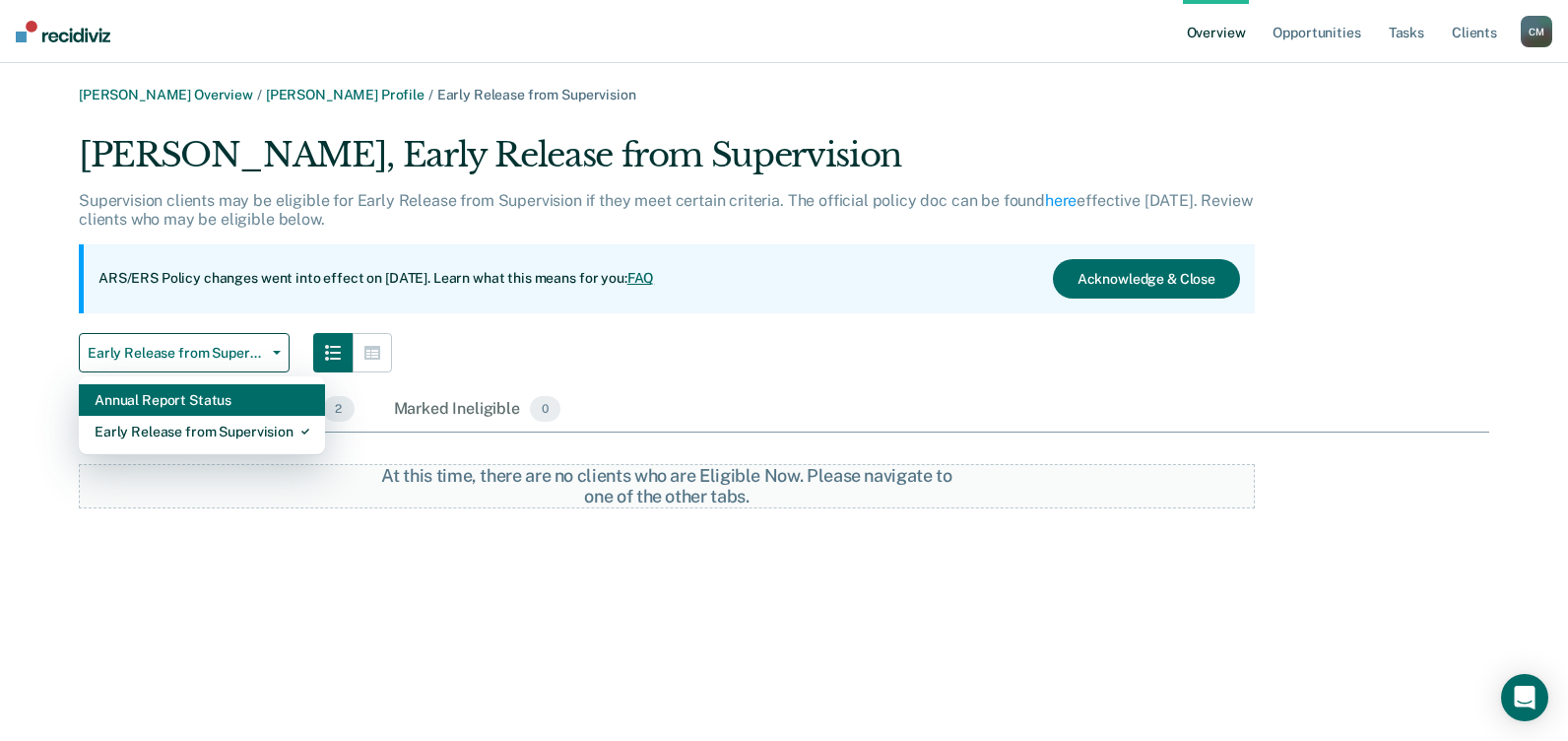
click at [202, 392] on div "Annual Report Status" at bounding box center [202, 400] width 215 height 32
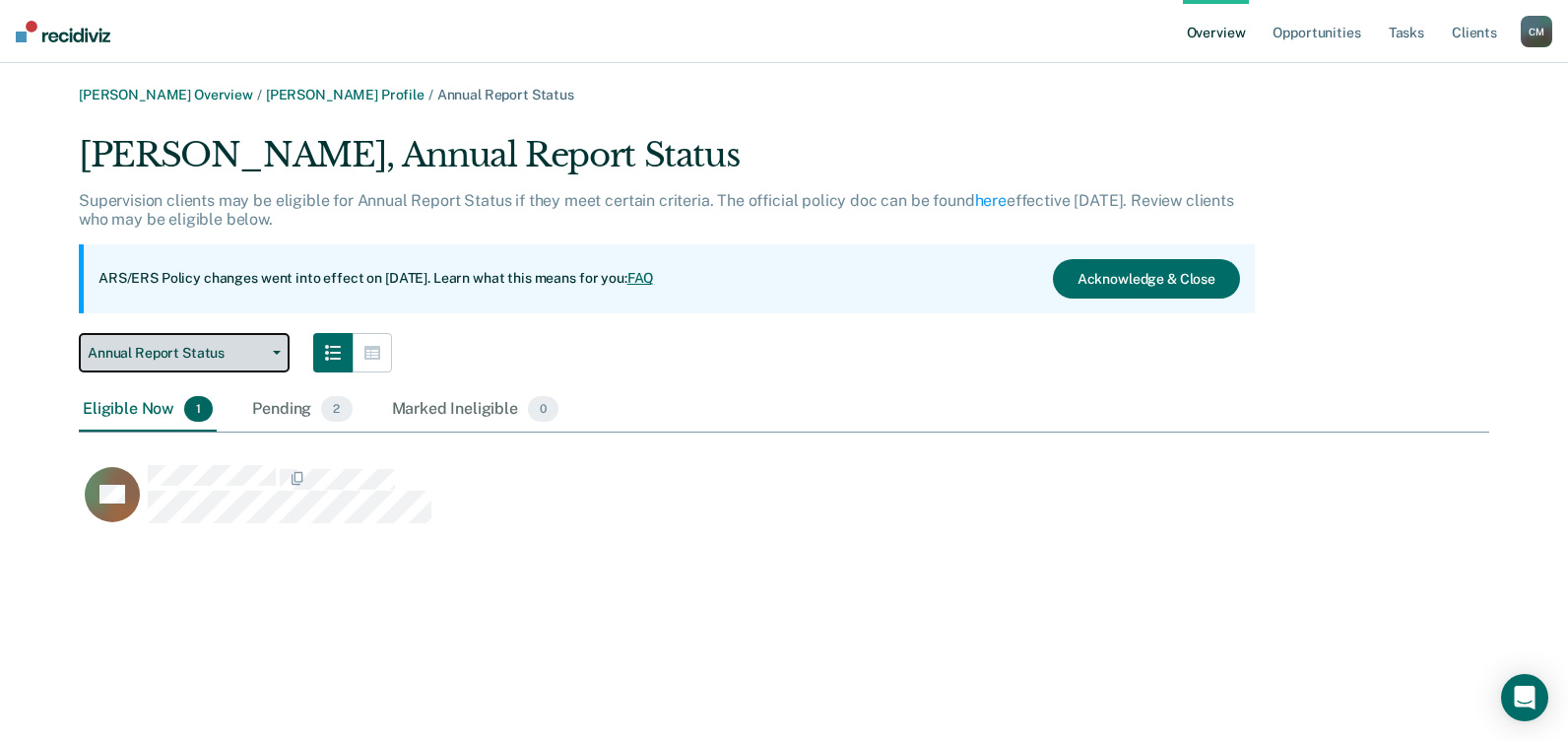
scroll to position [393, 1396]
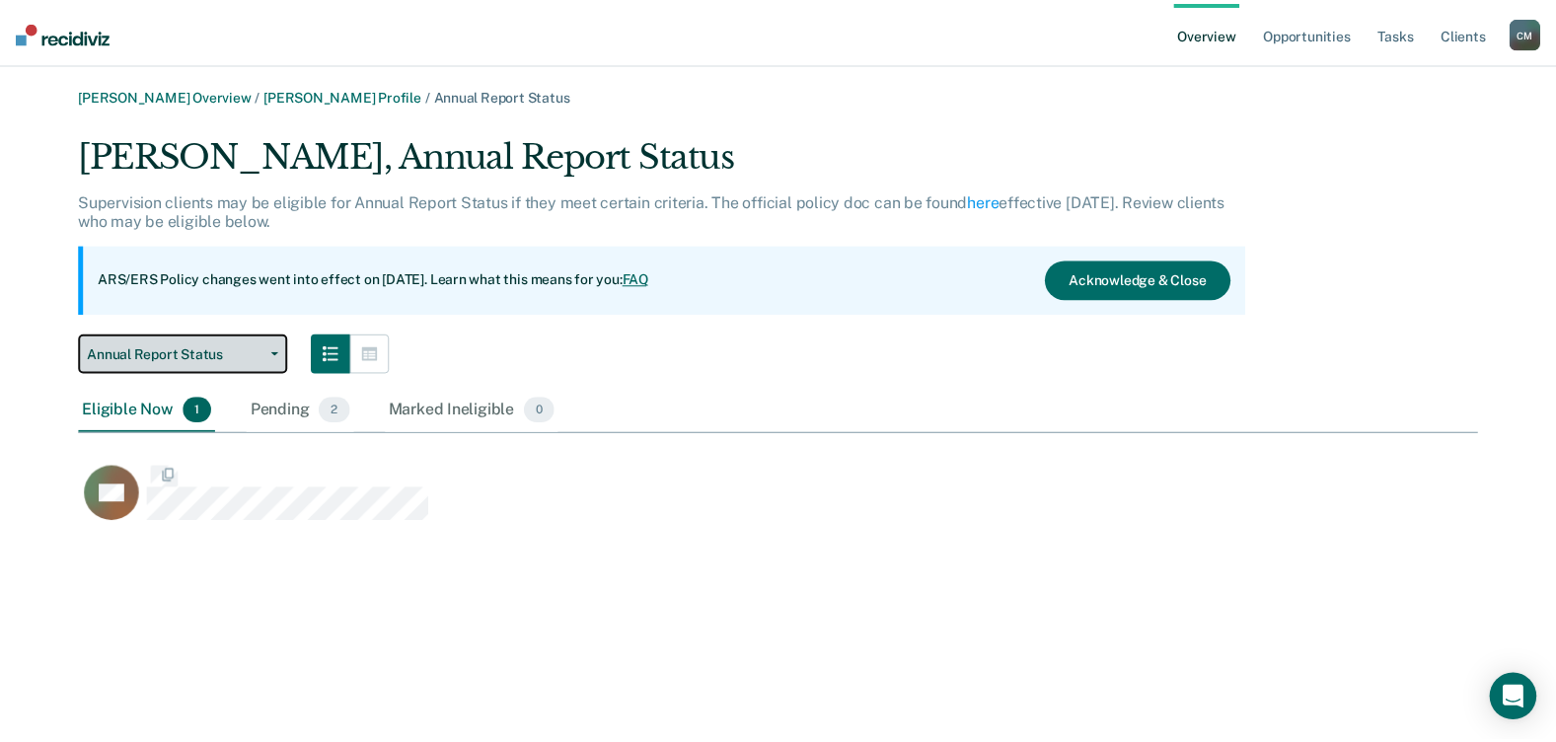
scroll to position [394, 1398]
